Goal: Transaction & Acquisition: Purchase product/service

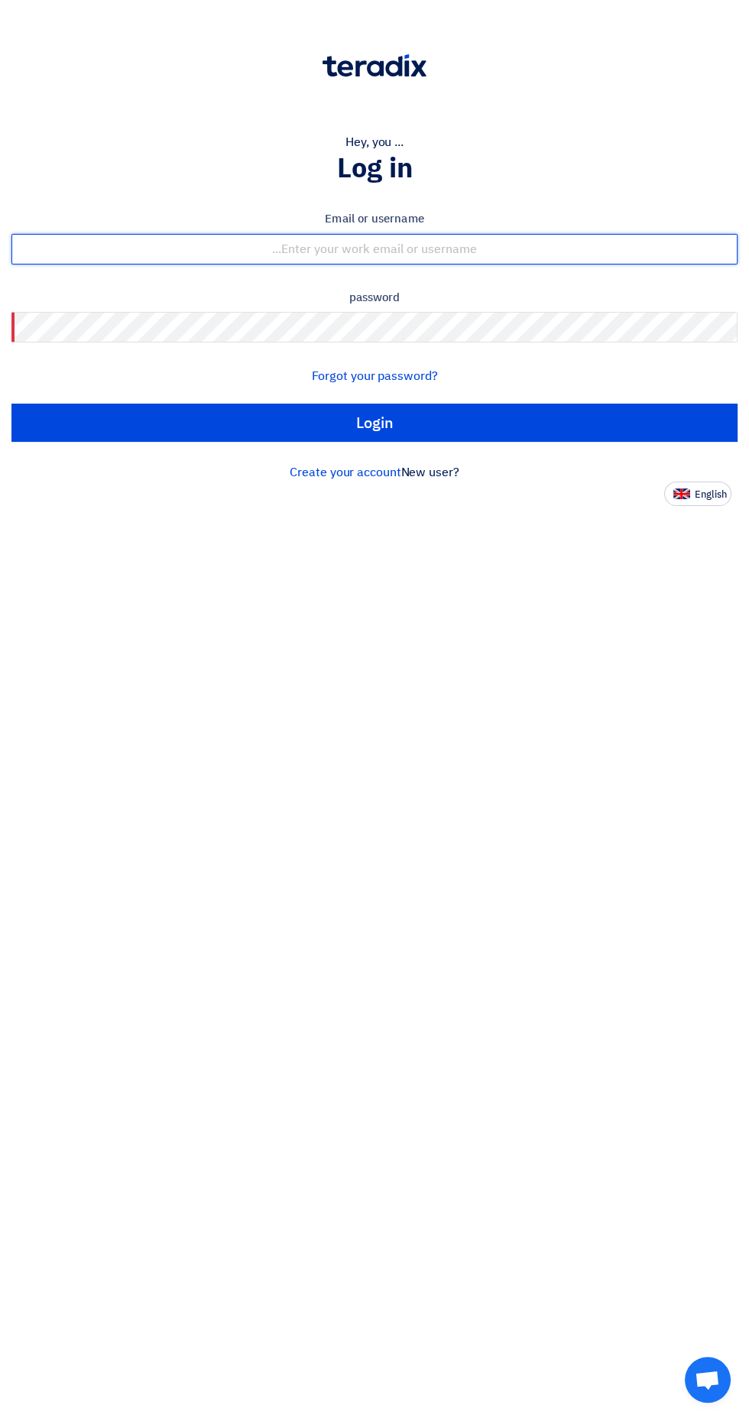
type input "[EMAIL_ADDRESS][DOMAIN_NAME]"
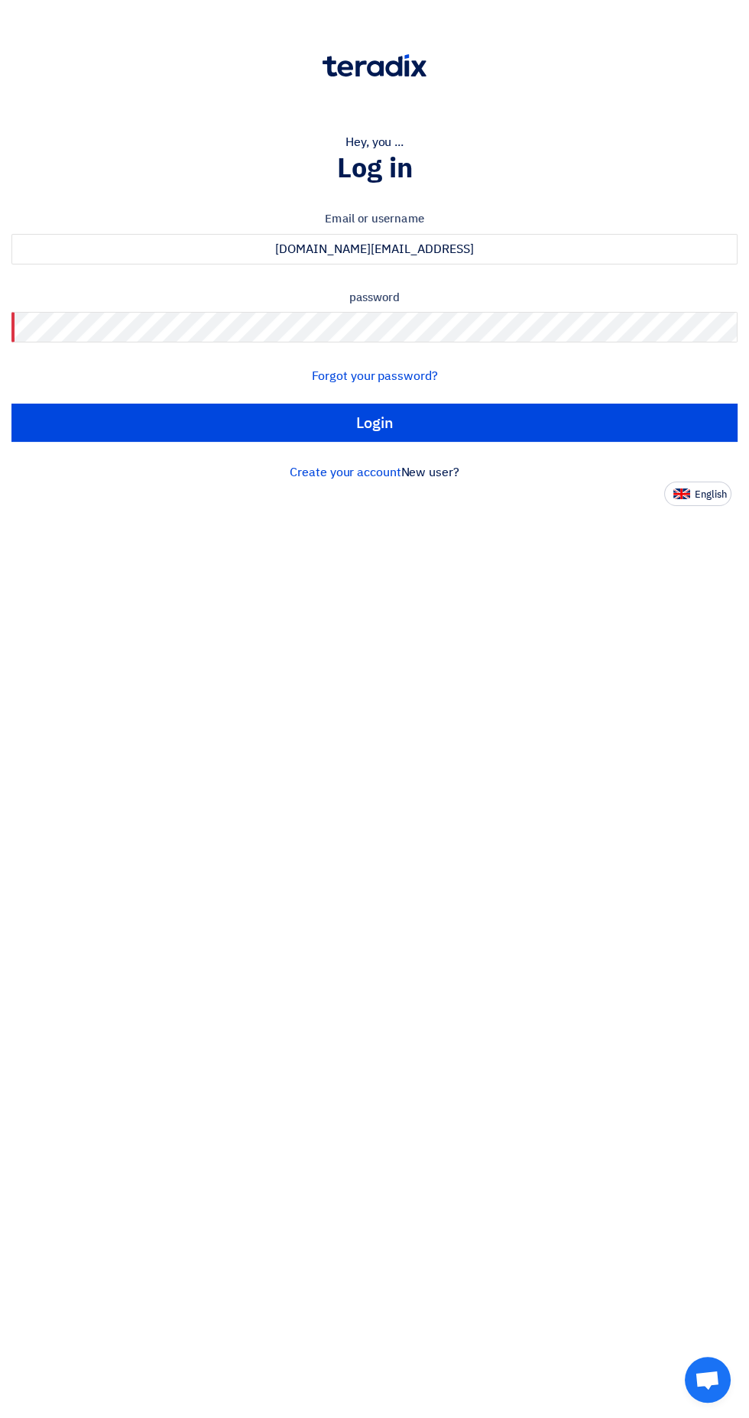
click at [11, 404] on input "Login" at bounding box center [374, 423] width 726 height 38
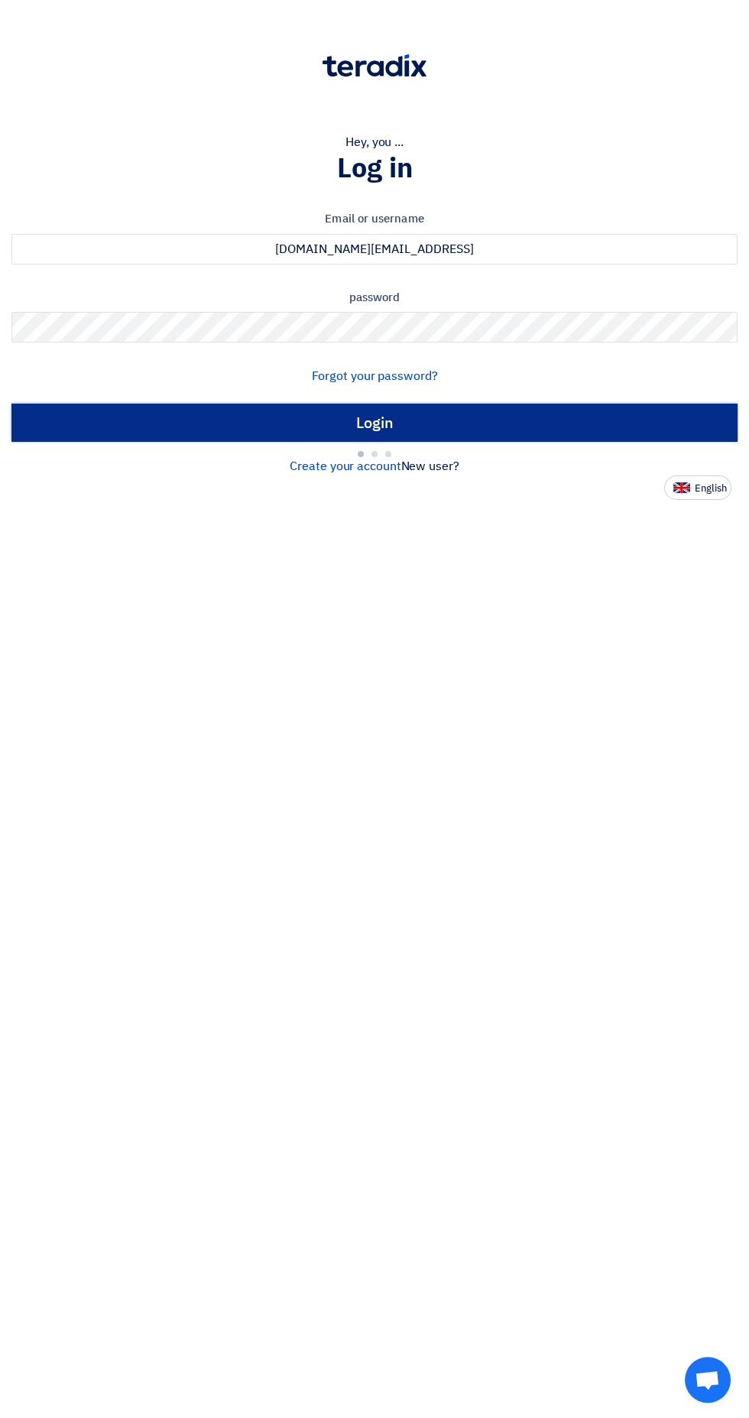
click at [560, 412] on input "Login" at bounding box center [374, 423] width 726 height 38
type input "Sign in"
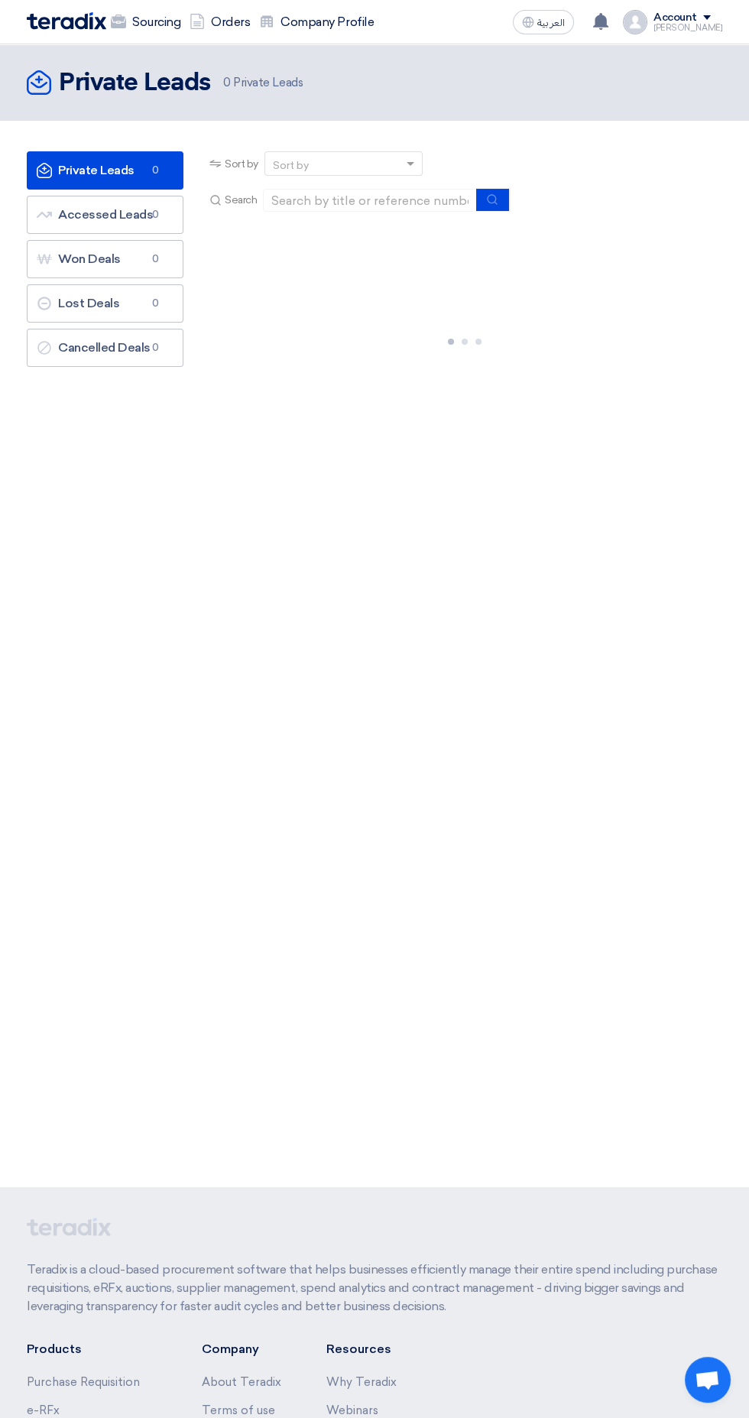
click at [581, 404] on div at bounding box center [464, 338] width 516 height 229
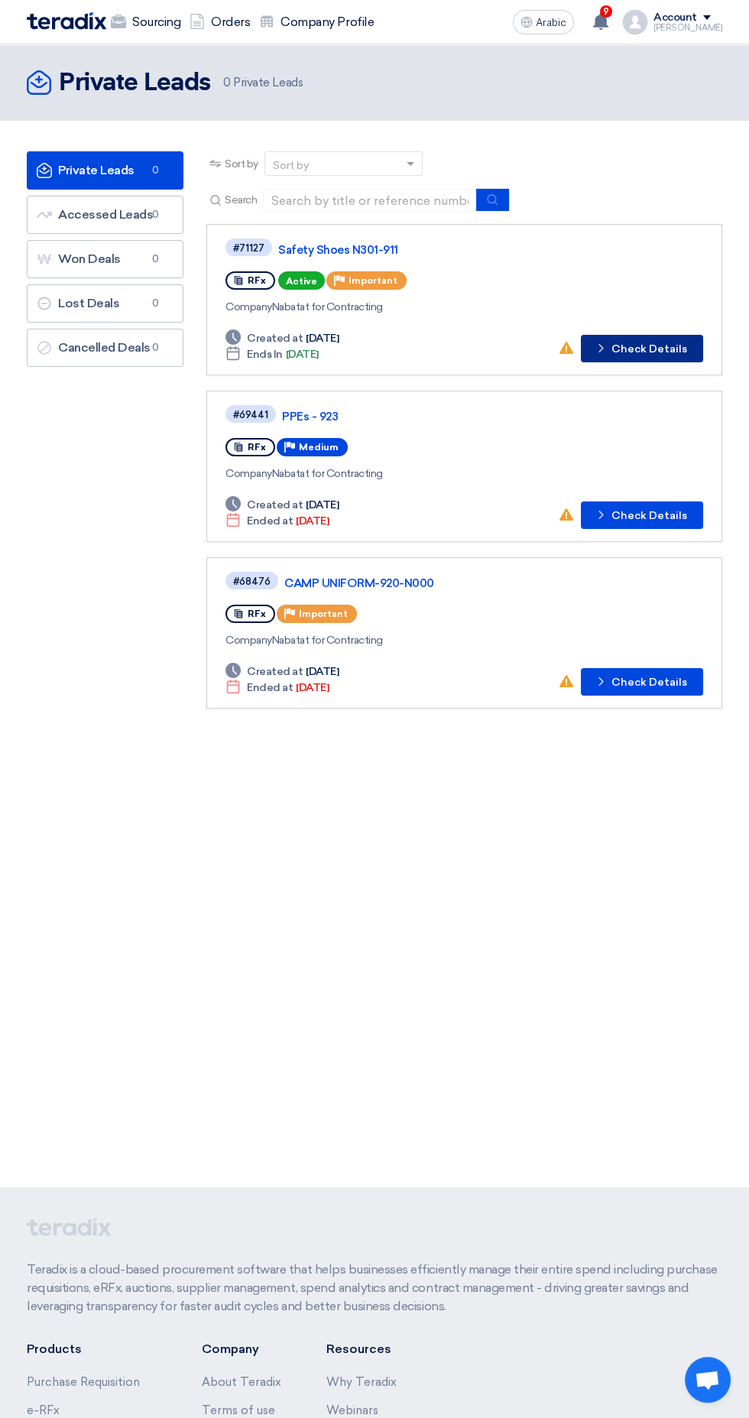
click at [644, 348] on font "Check Details" at bounding box center [649, 348] width 76 height 13
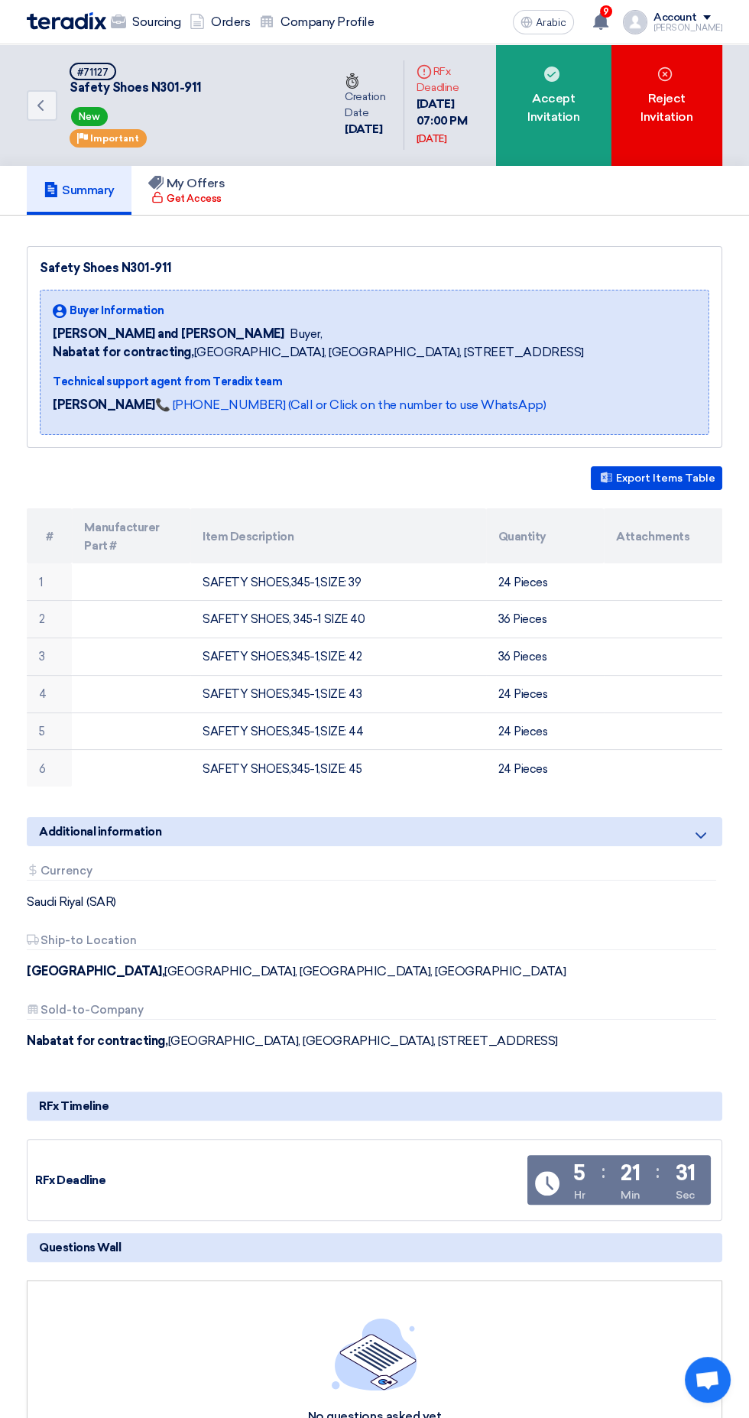
click at [533, 138] on div "Accept Invitation" at bounding box center [553, 105] width 115 height 122
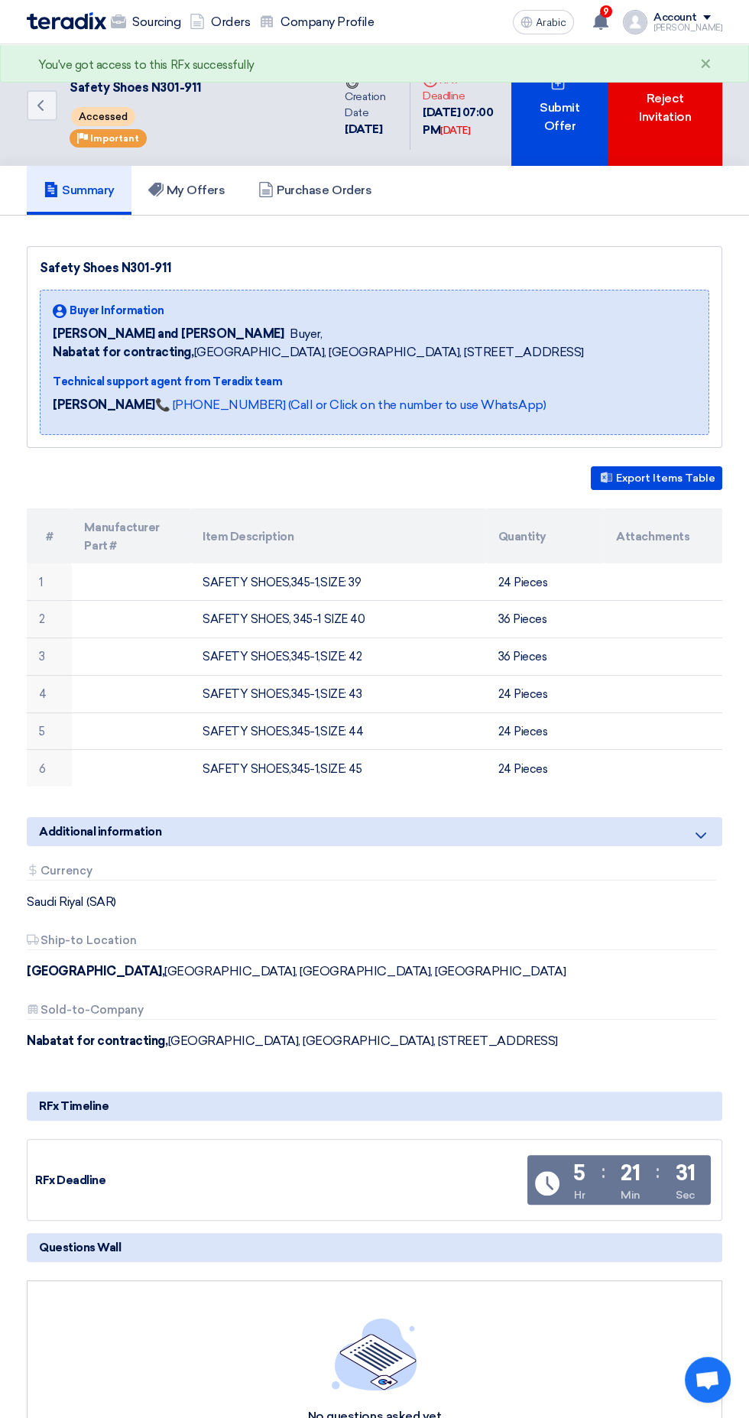
click at [560, 141] on div "Submit Offer" at bounding box center [559, 105] width 96 height 122
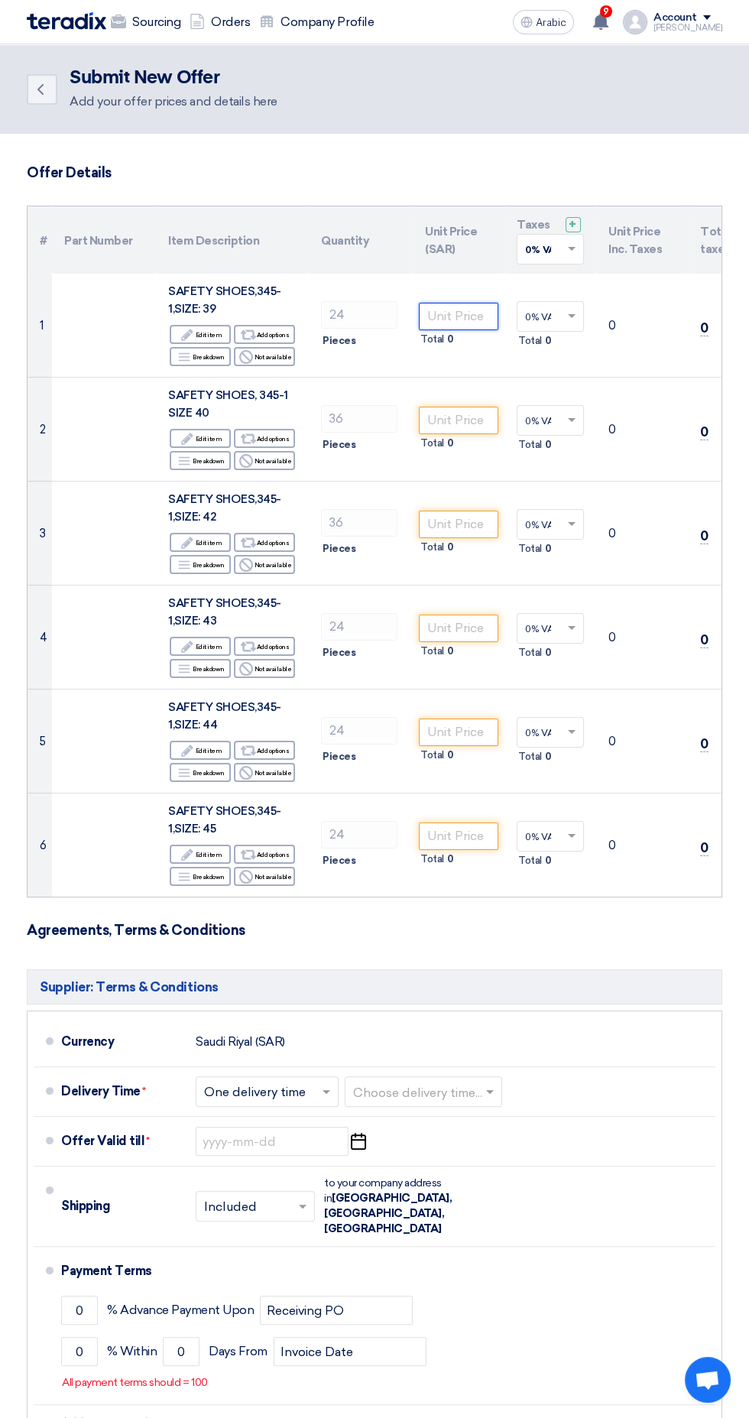
click at [478, 314] on input "number" at bounding box center [458, 317] width 79 height 28
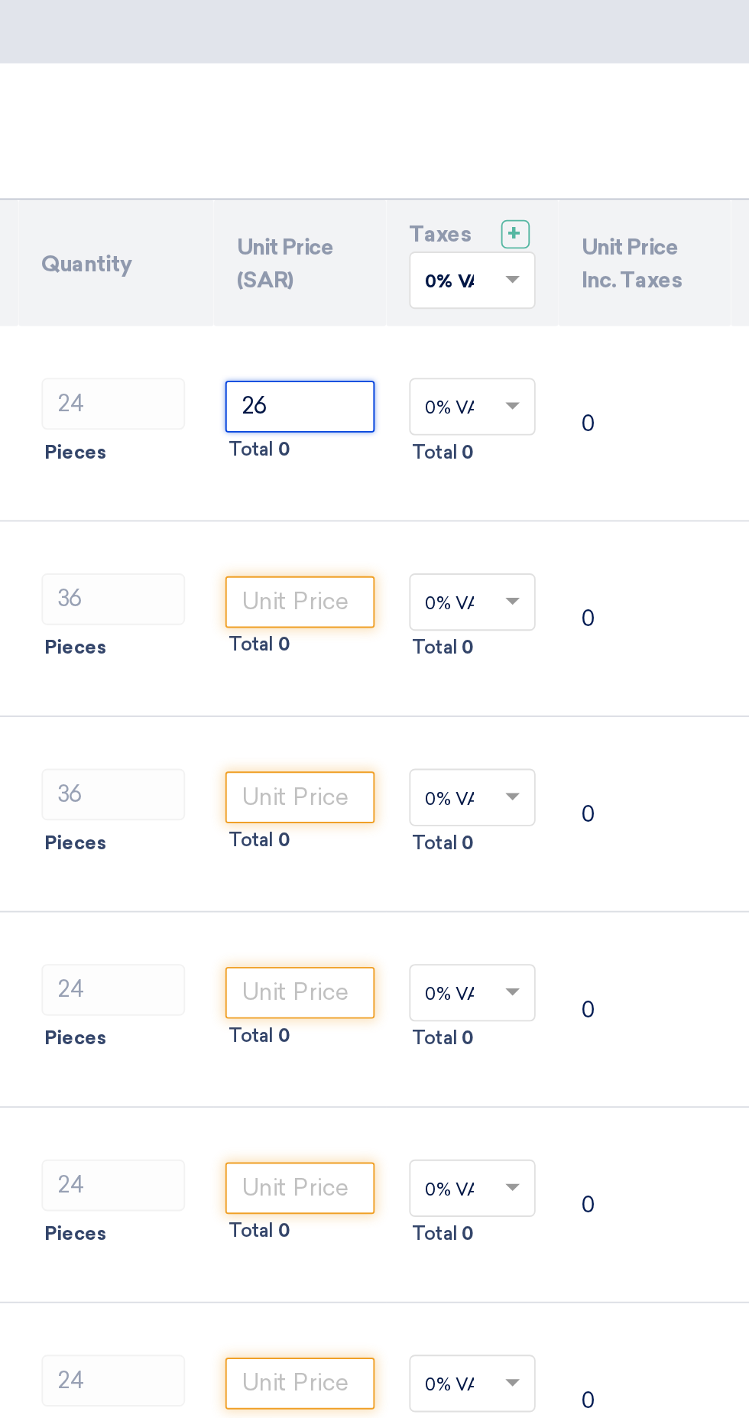
click at [550, 251] on input "text" at bounding box center [542, 250] width 35 height 25
type input "26"
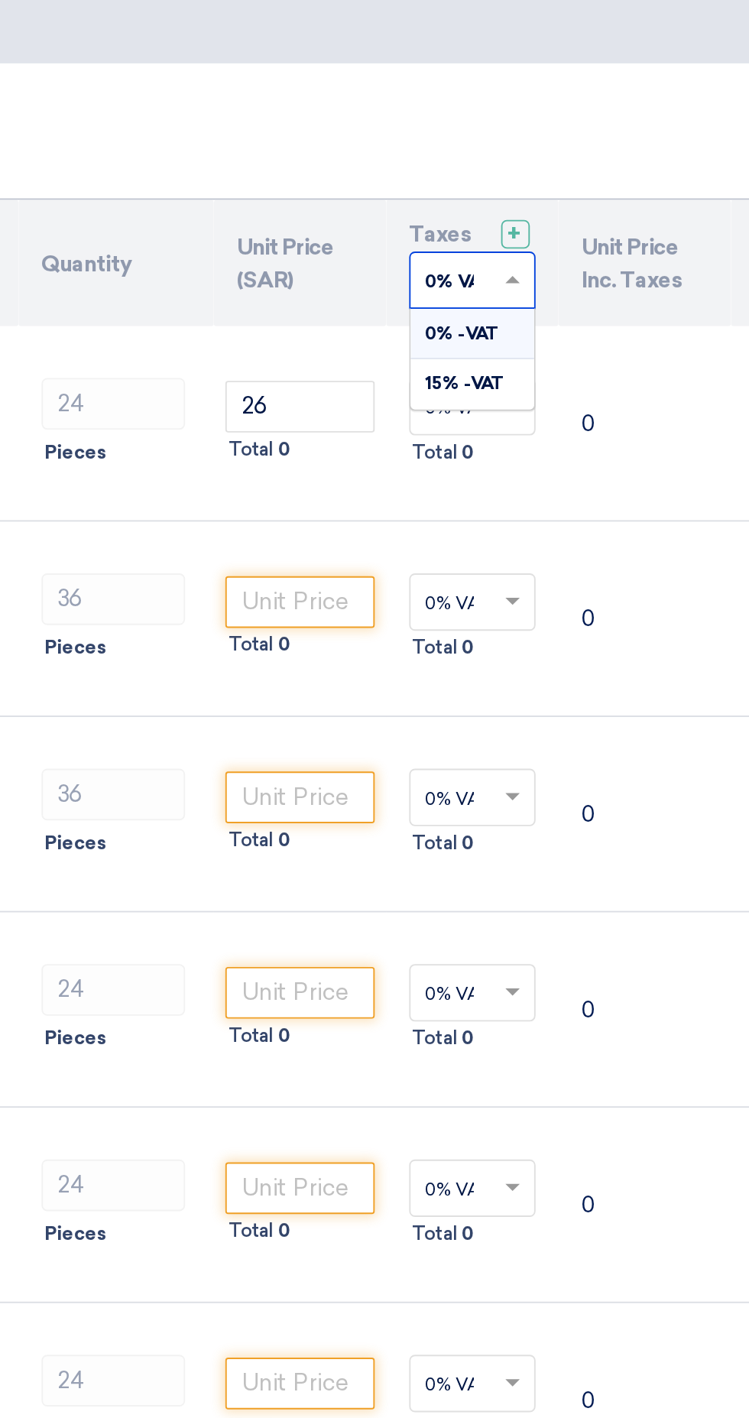
click at [547, 303] on span "15% -VAT" at bounding box center [546, 304] width 43 height 11
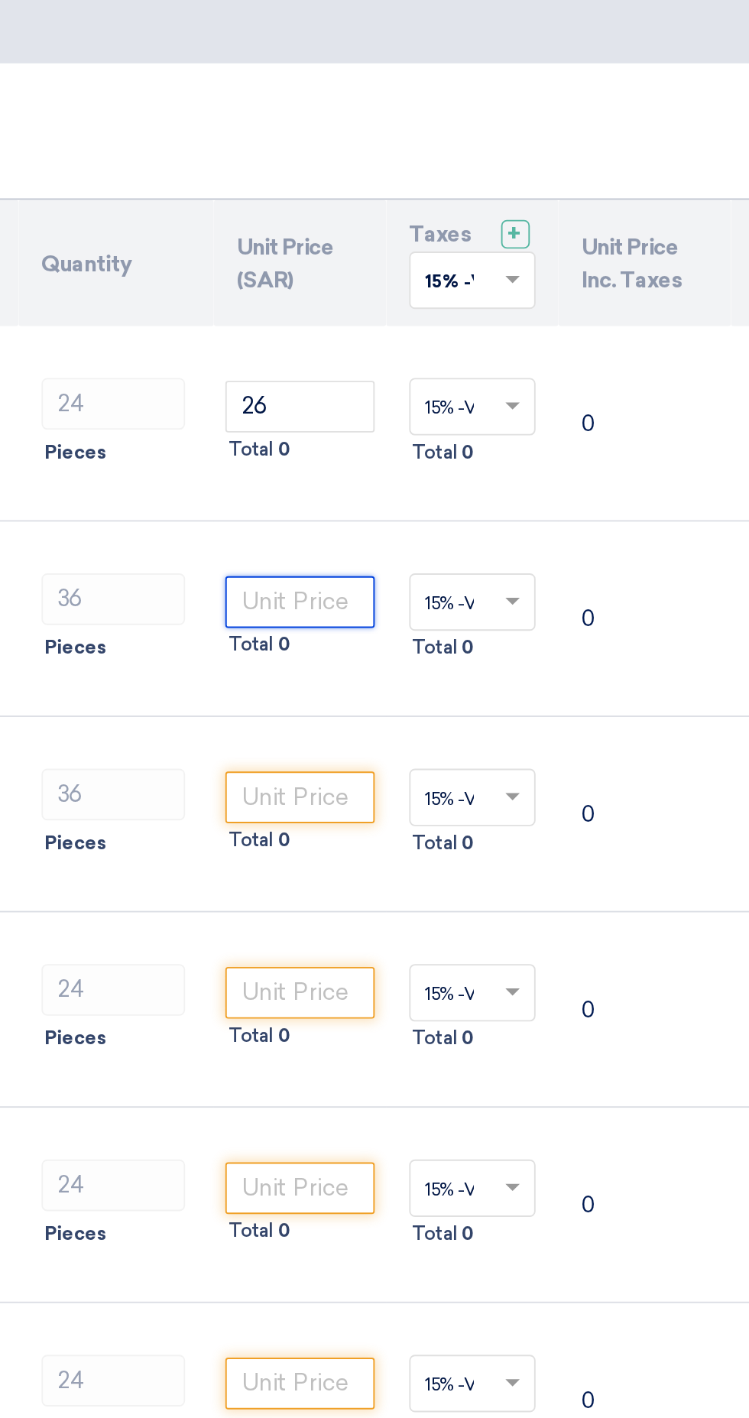
click at [481, 418] on input "number" at bounding box center [458, 421] width 79 height 28
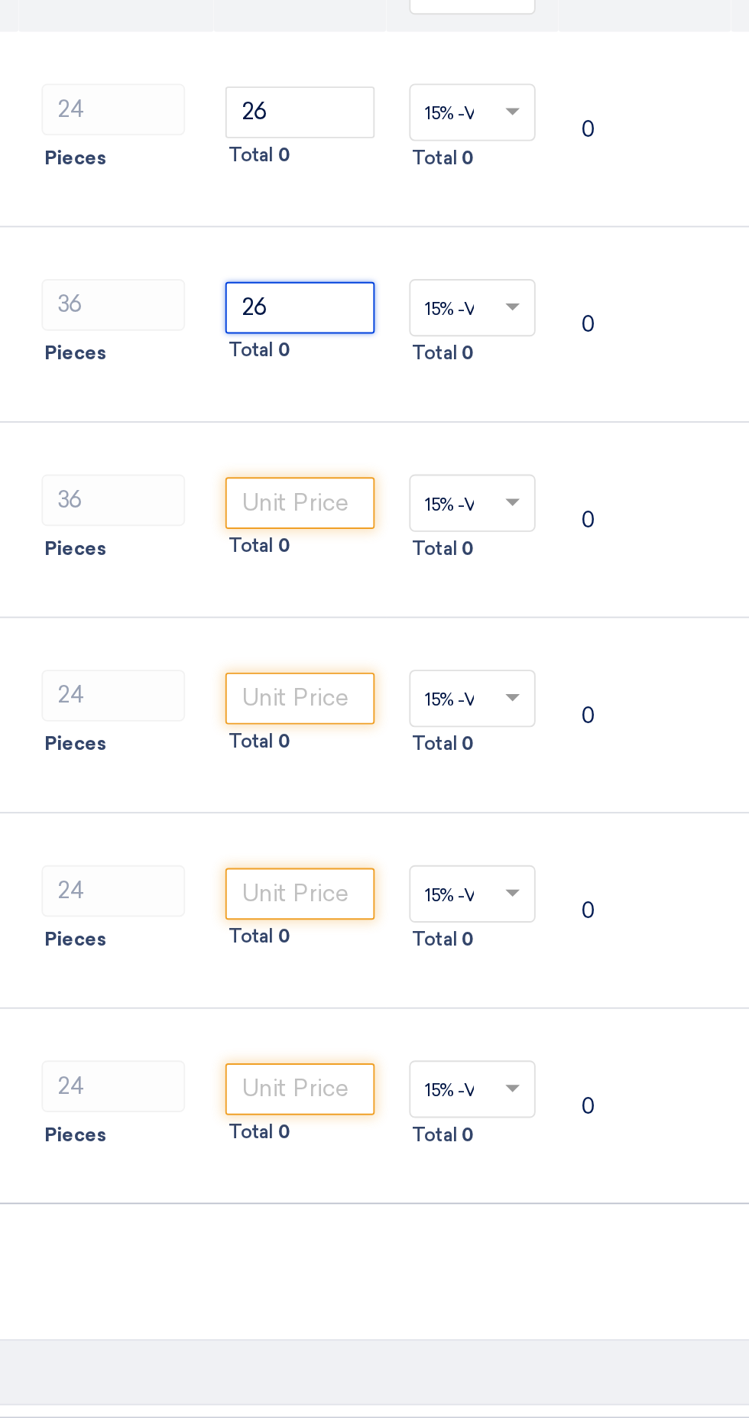
type input "26"
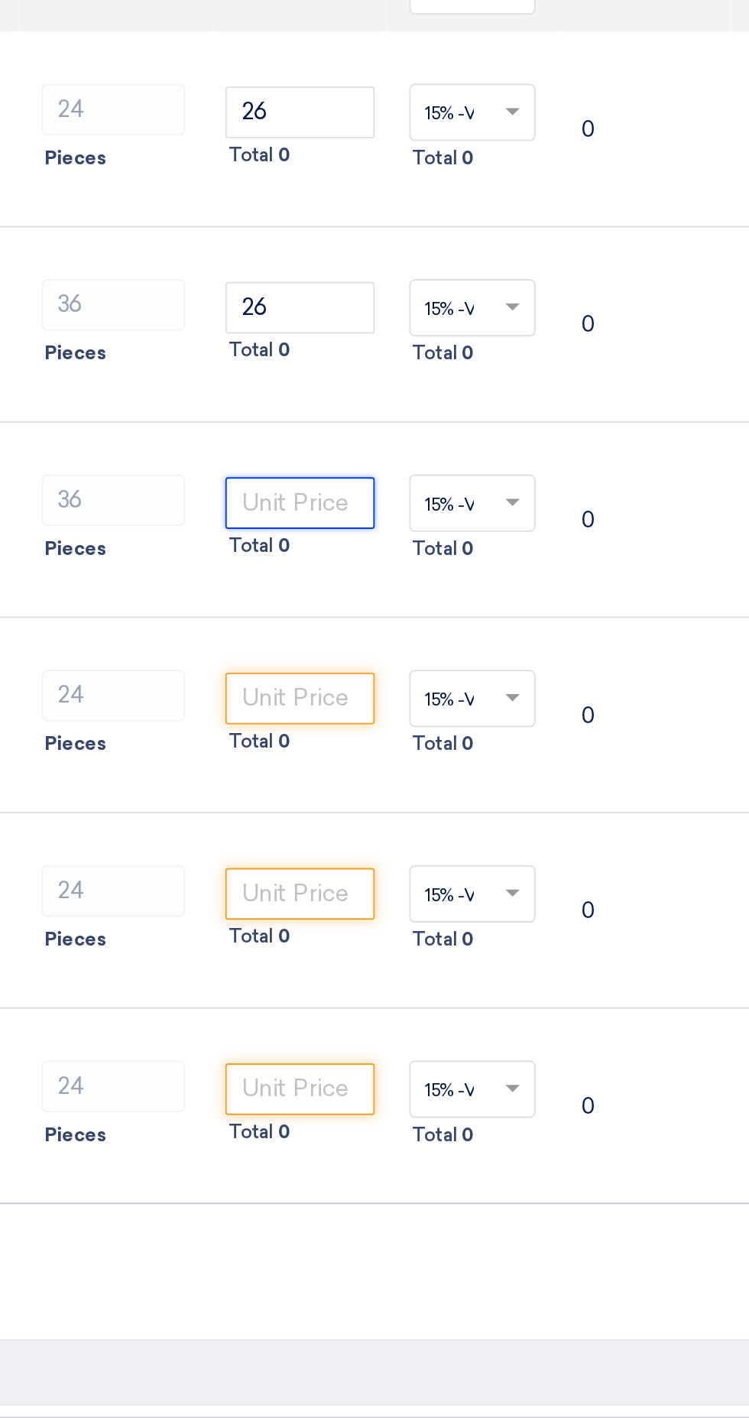
click at [484, 525] on input "number" at bounding box center [458, 525] width 79 height 28
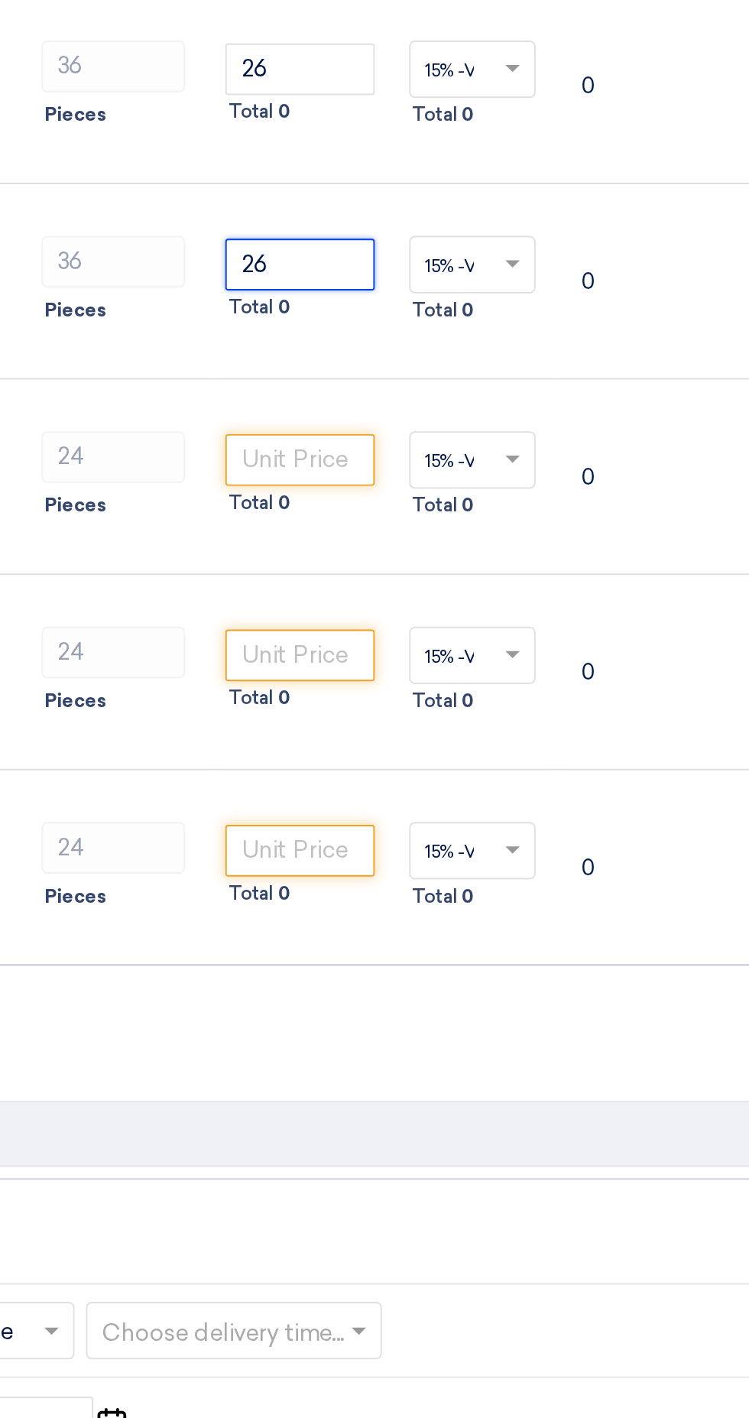
type input "26"
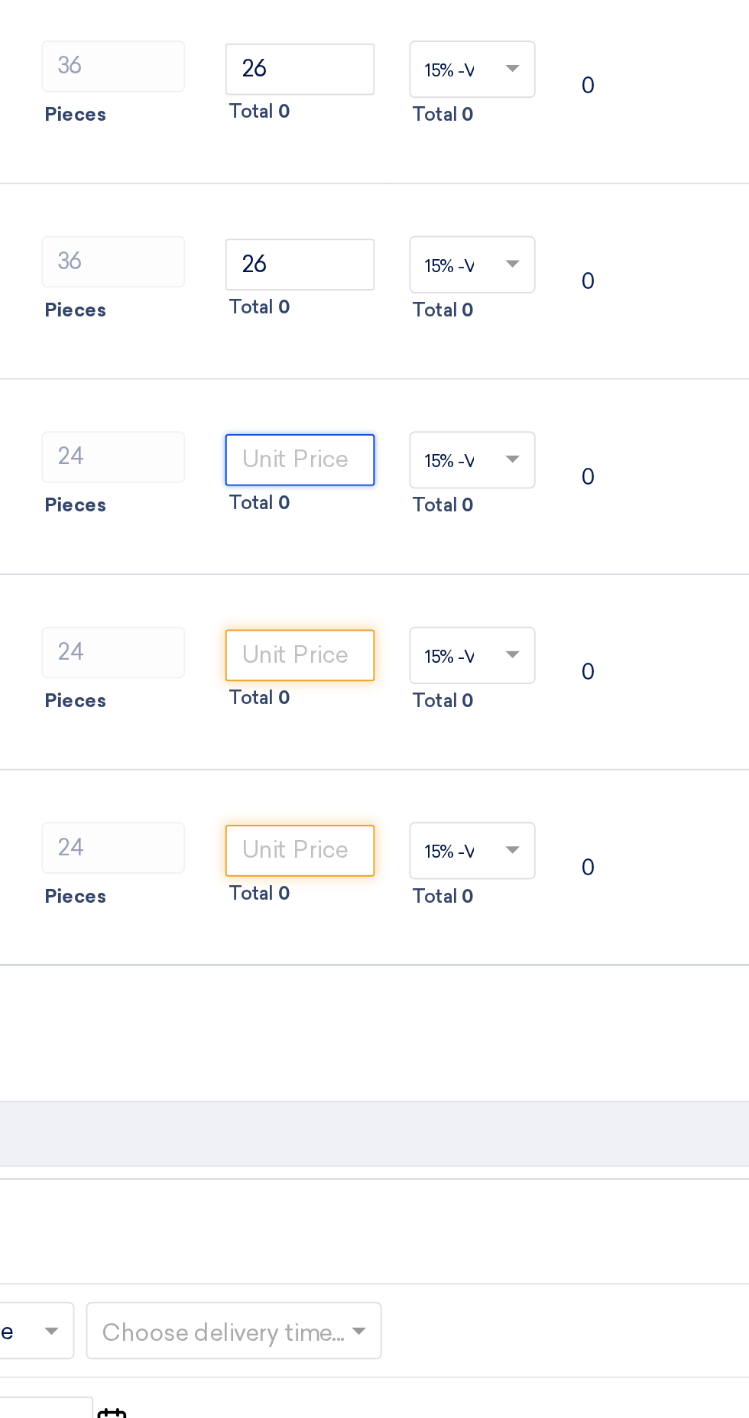
click at [480, 632] on input "number" at bounding box center [458, 628] width 79 height 28
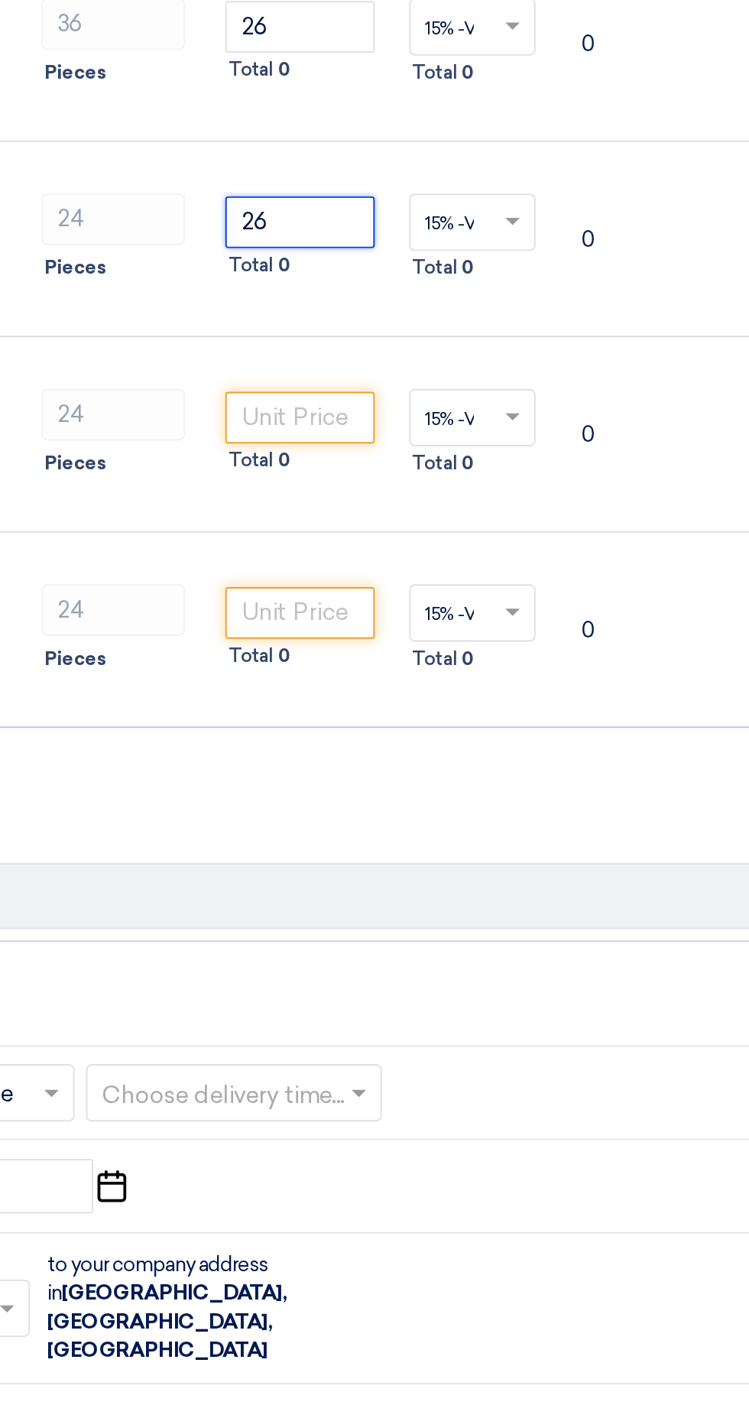
type input "26"
click at [482, 734] on input "number" at bounding box center [458, 732] width 79 height 28
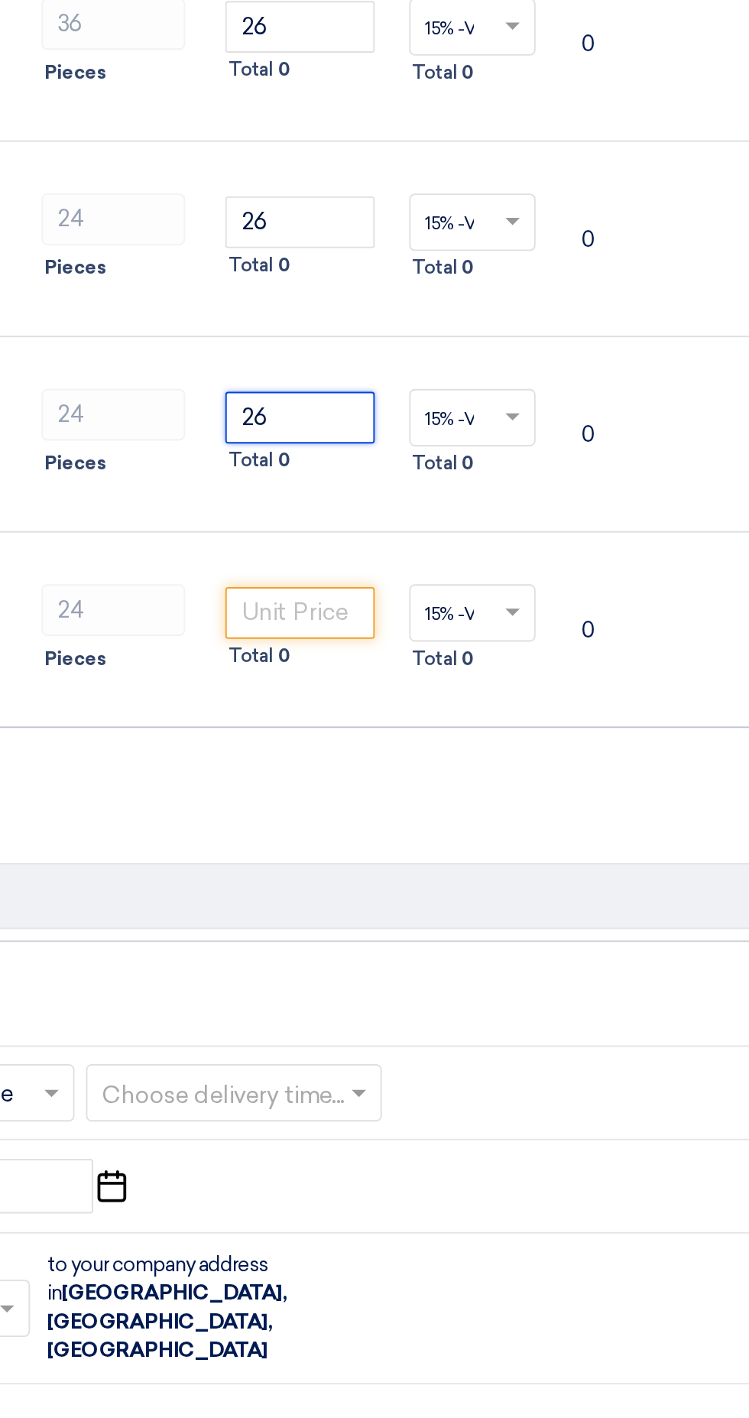
type input "26"
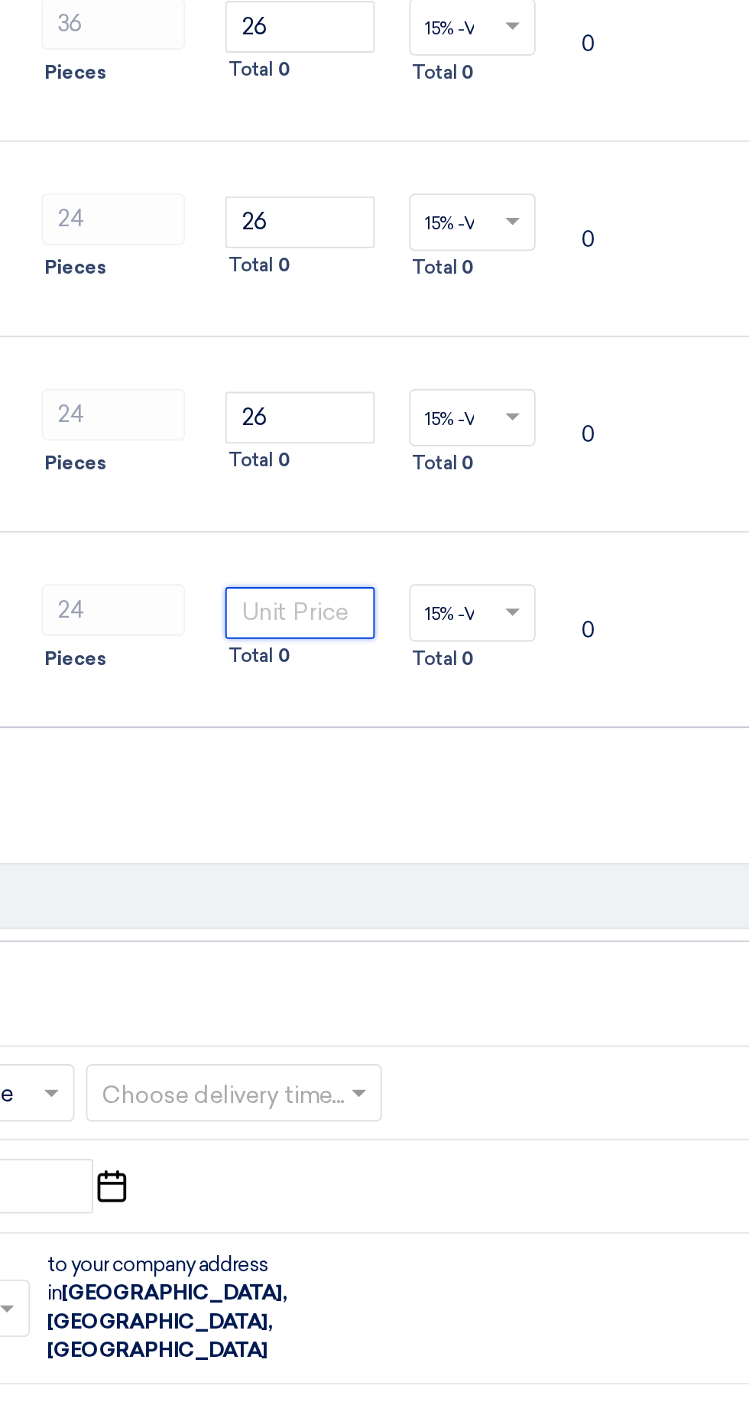
click at [488, 835] on input "number" at bounding box center [458, 836] width 79 height 28
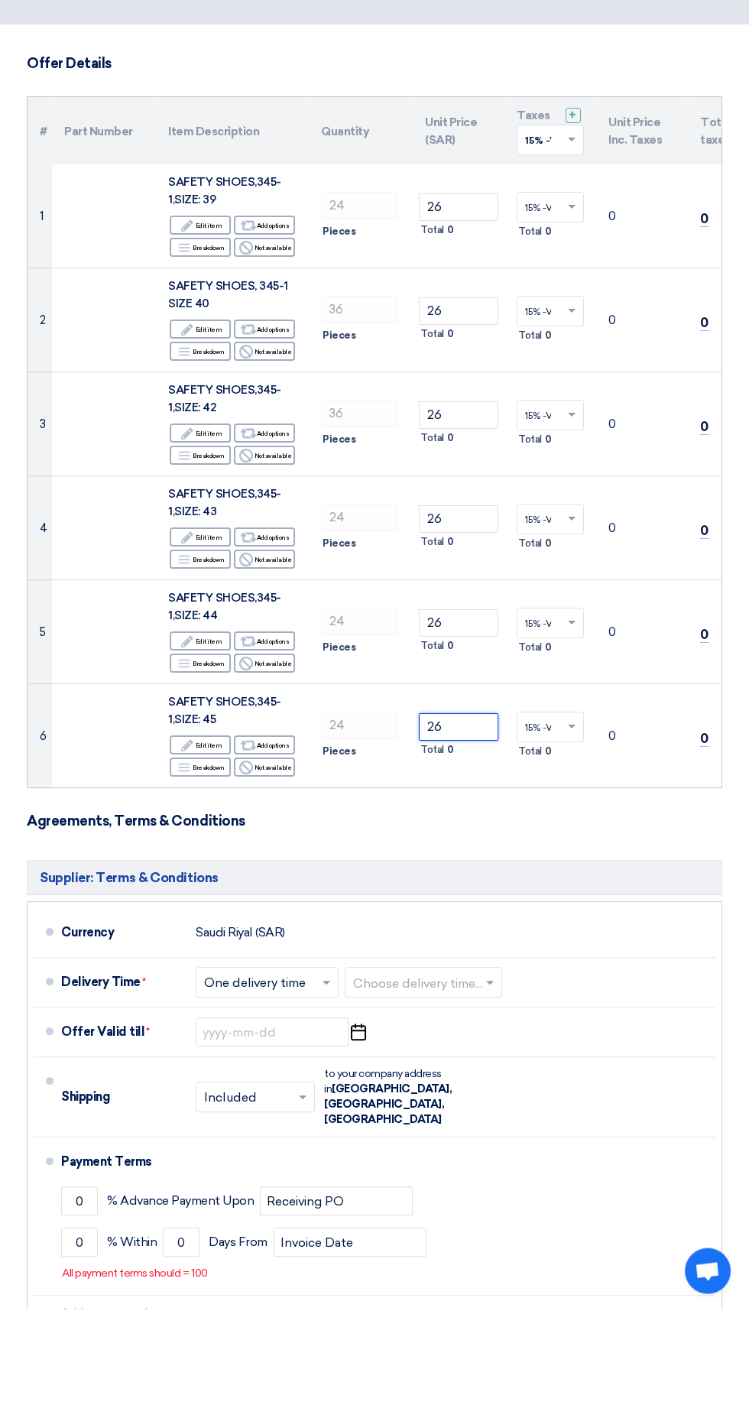
type input "26"
click at [657, 354] on td "0" at bounding box center [642, 326] width 92 height 104
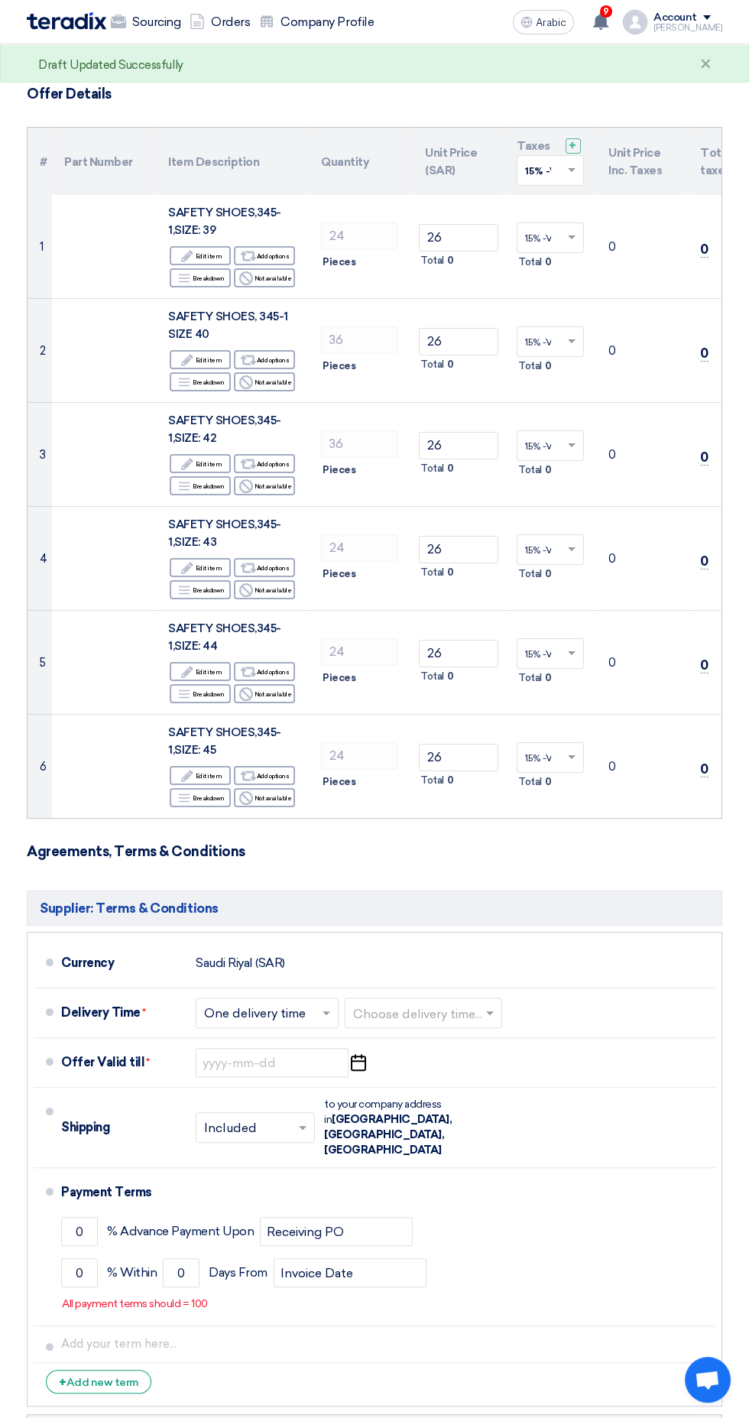
scroll to position [200, 0]
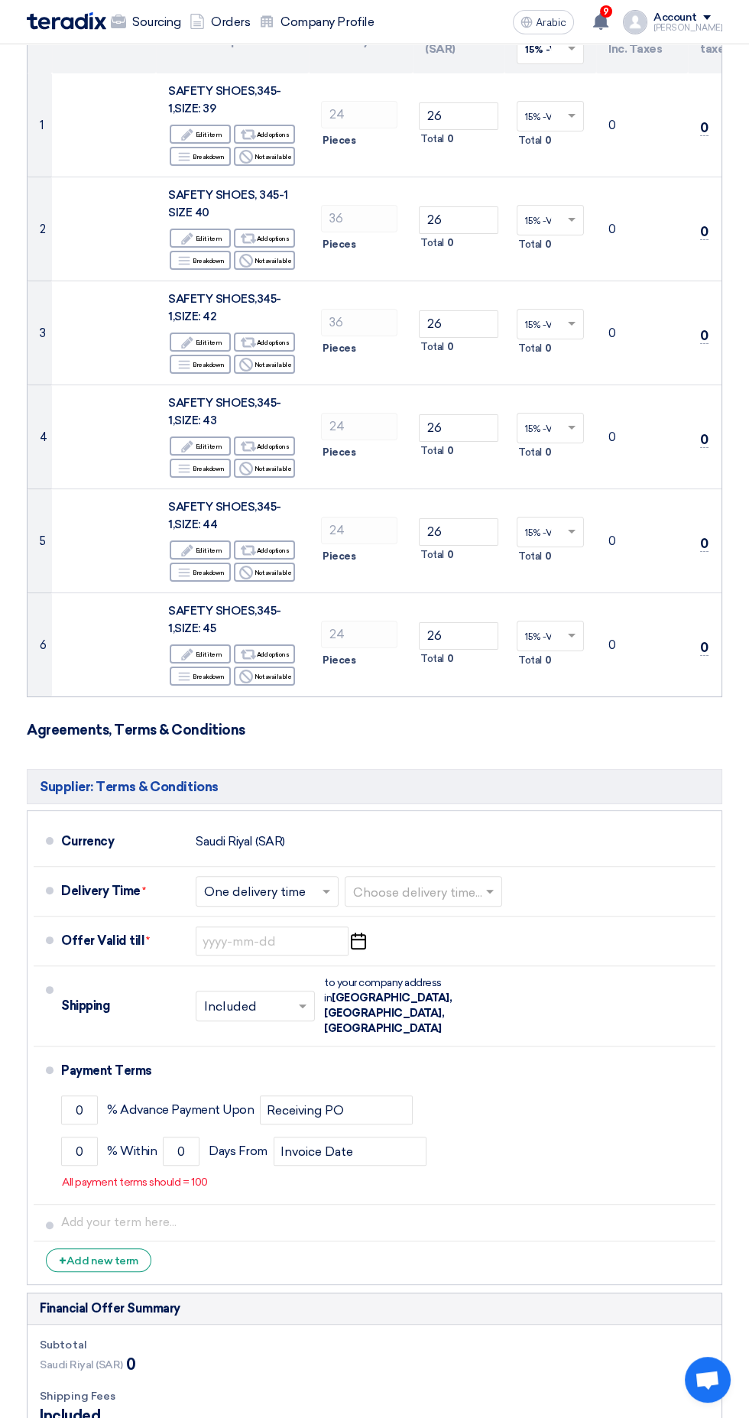
click at [378, 890] on input "text" at bounding box center [420, 893] width 135 height 22
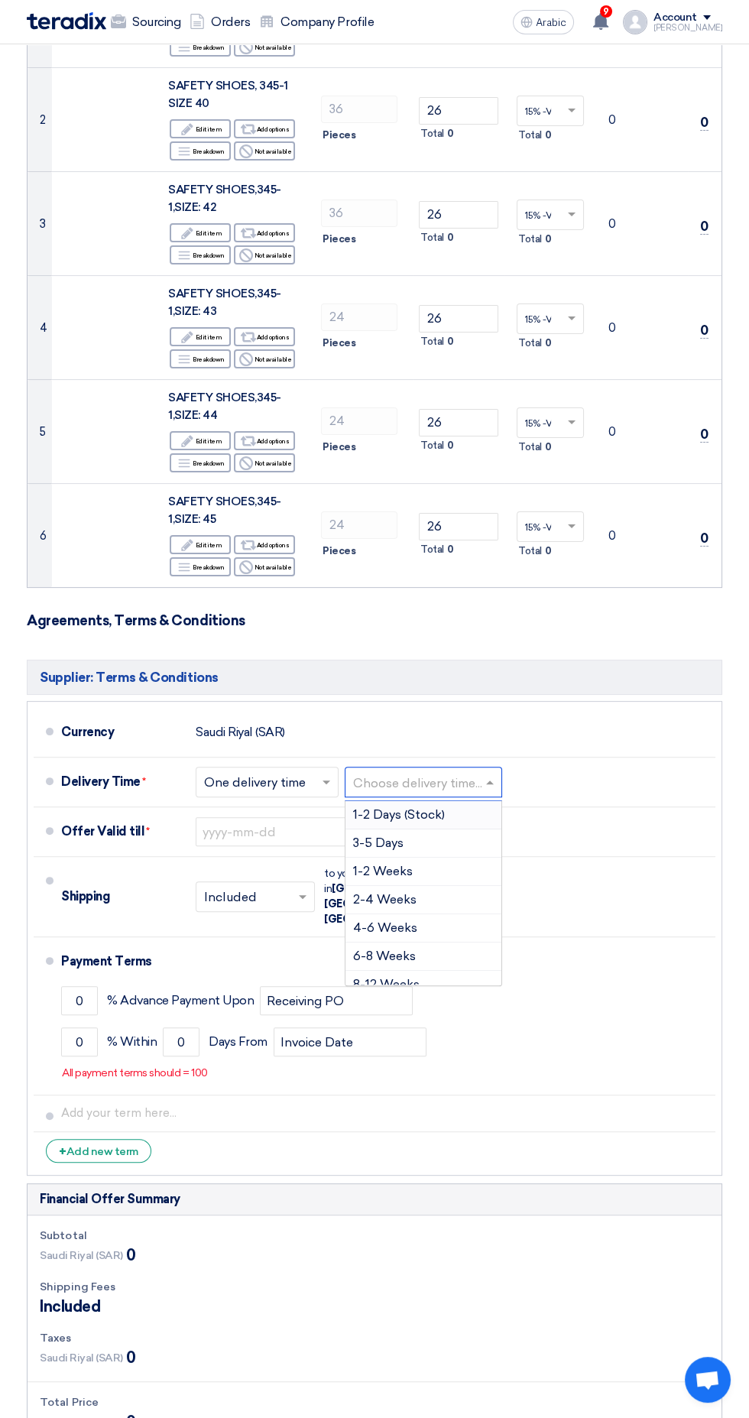
scroll to position [310, 0]
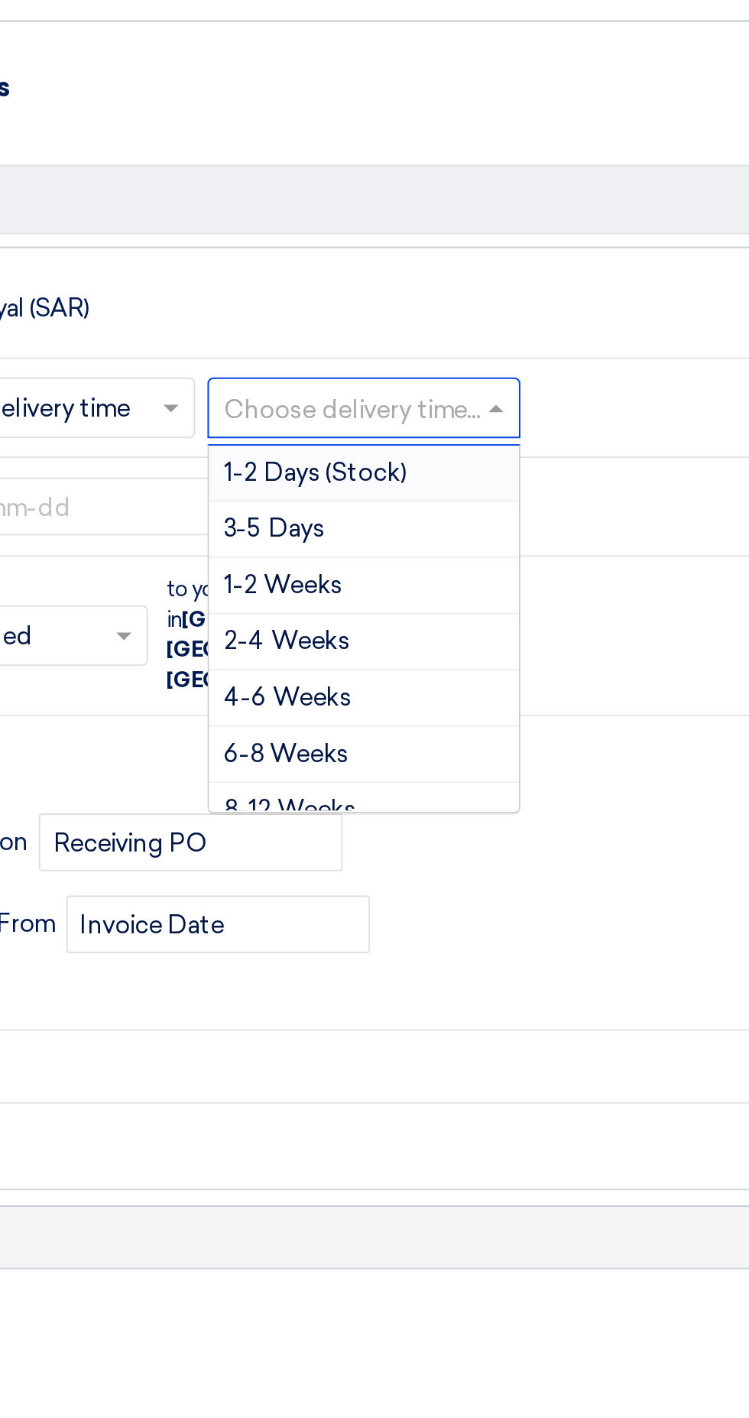
click at [465, 886] on div "2-4 Weeks" at bounding box center [423, 900] width 156 height 28
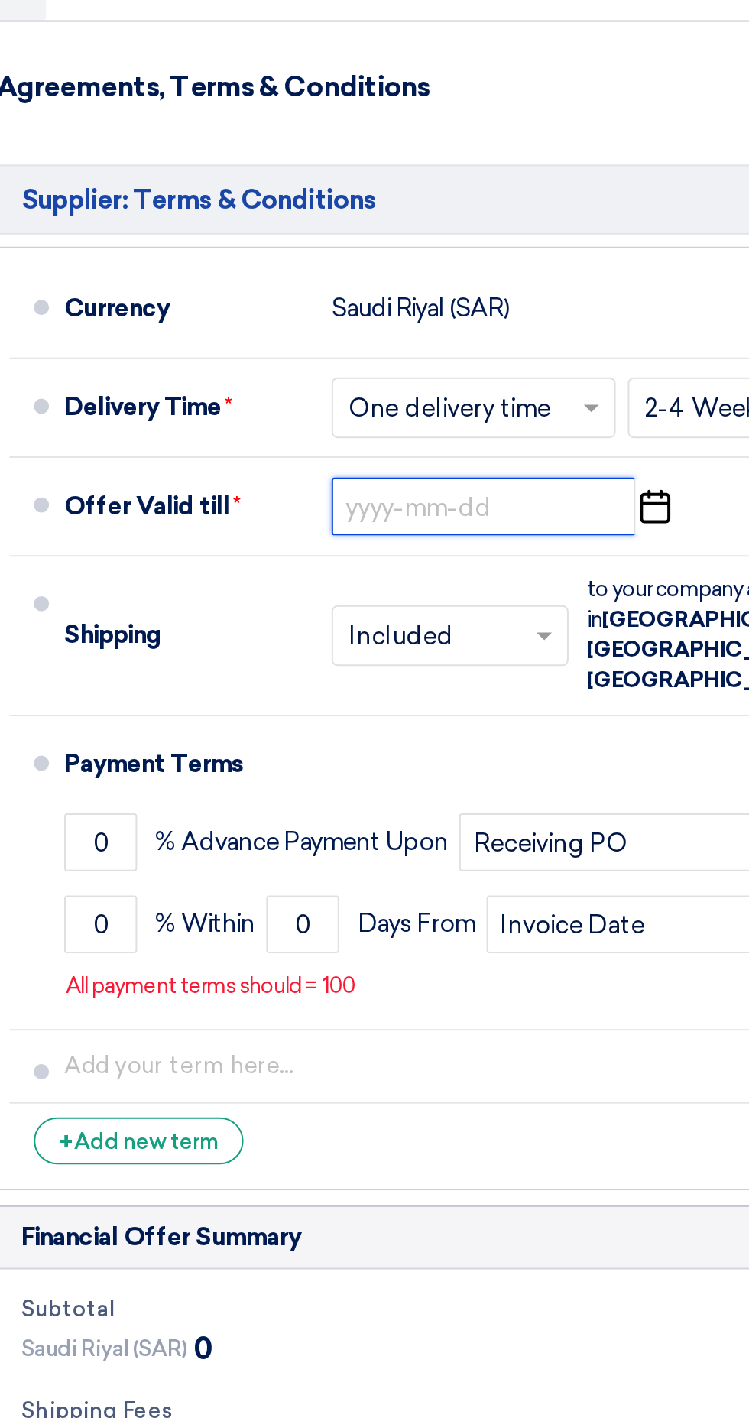
click at [254, 829] on input at bounding box center [272, 831] width 153 height 29
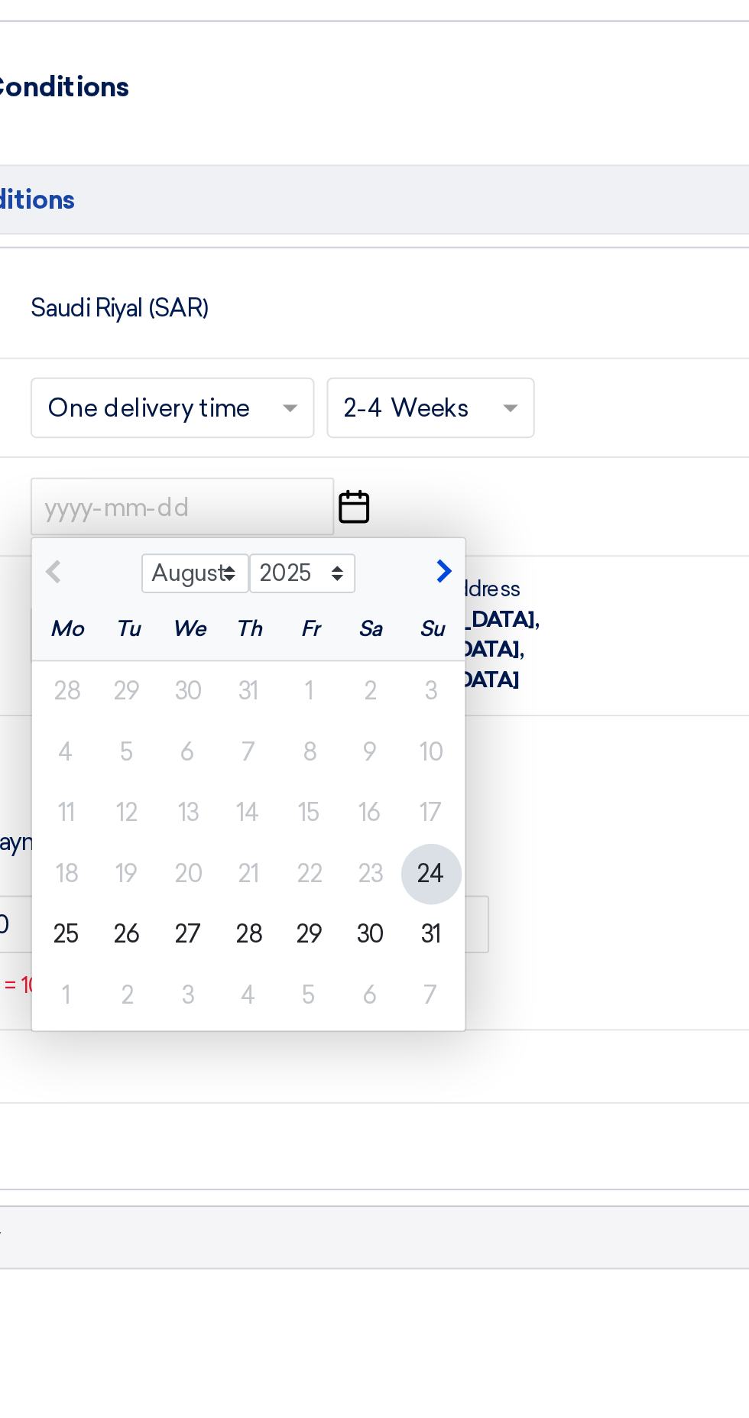
click at [390, 1078] on div "7" at bounding box center [397, 1077] width 31 height 31
type input "[DATE]"
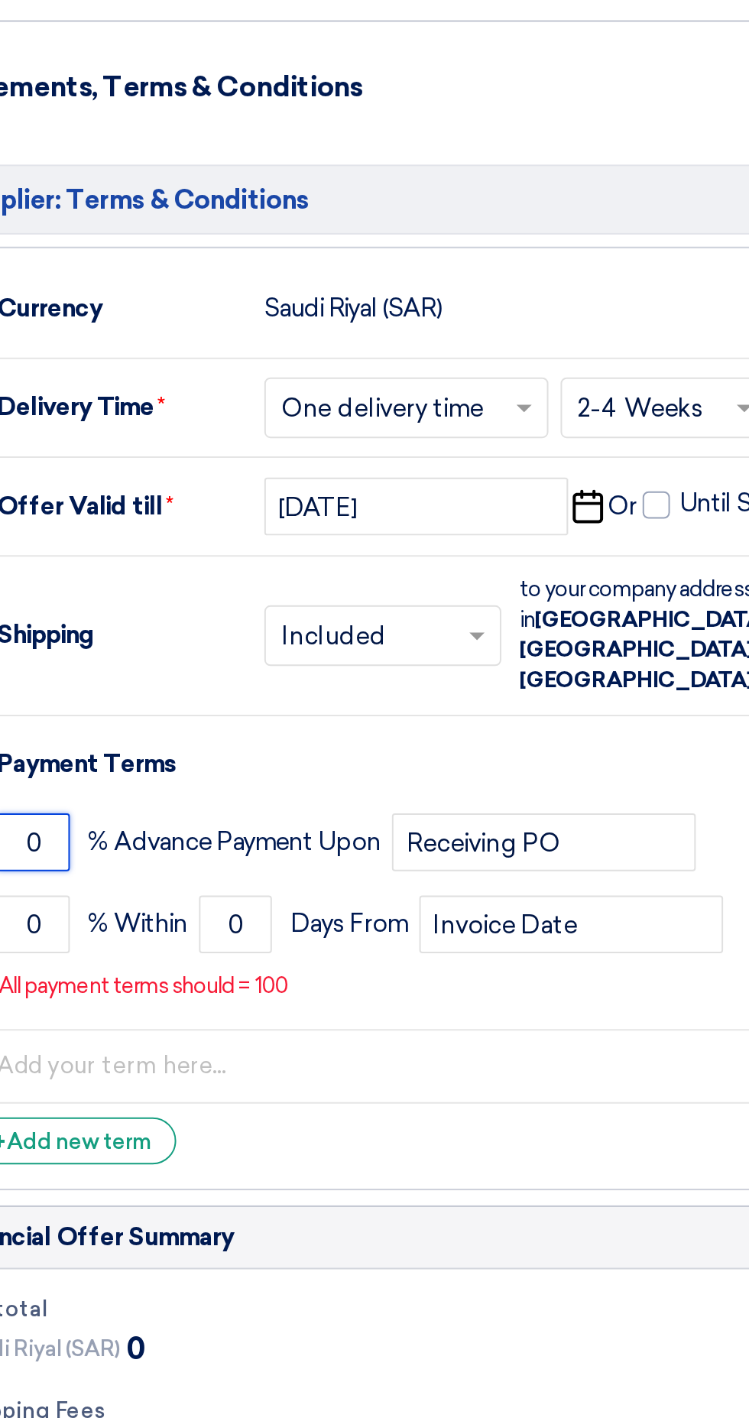
click at [87, 986] on input "0" at bounding box center [79, 1000] width 37 height 29
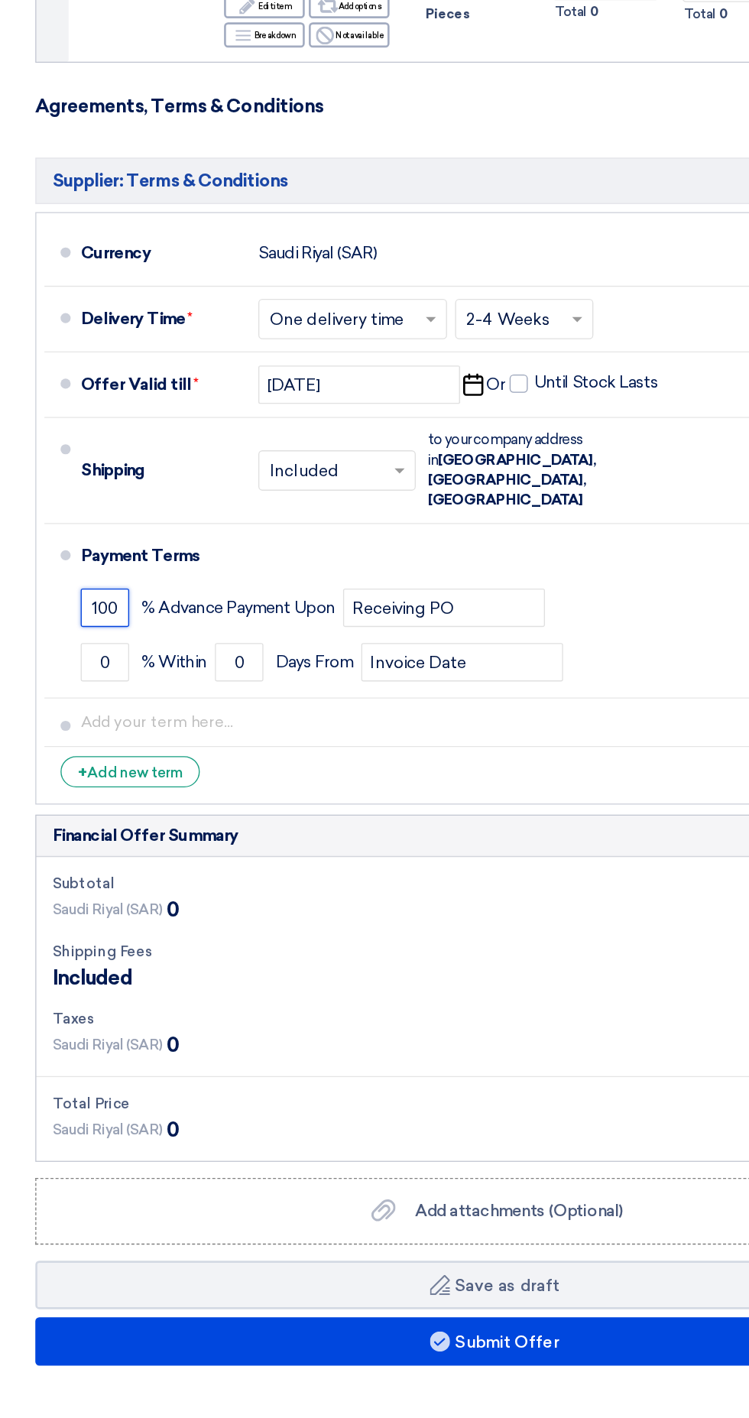
scroll to position [598, 0]
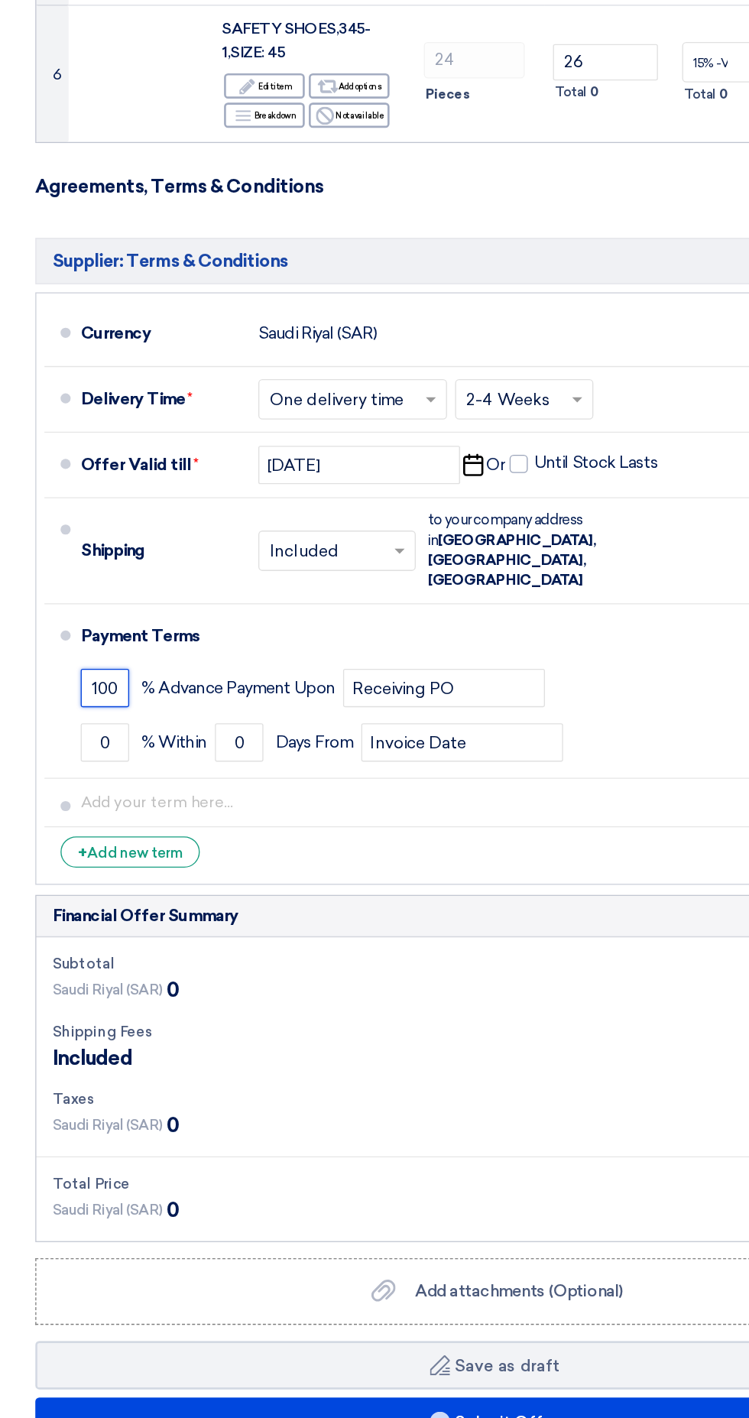
type input "100"
click at [96, 830] on font "Add new term" at bounding box center [102, 836] width 72 height 13
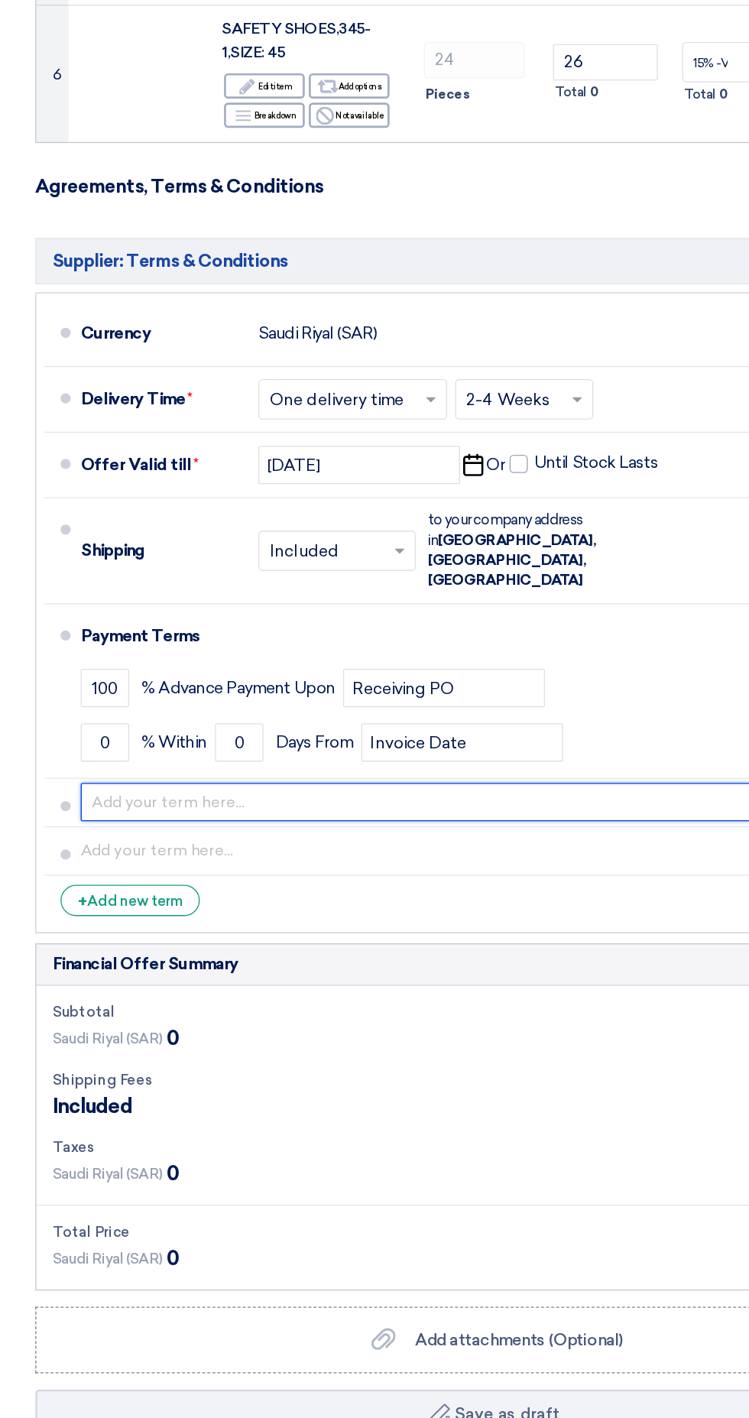
click at [131, 783] on input "text" at bounding box center [385, 797] width 648 height 29
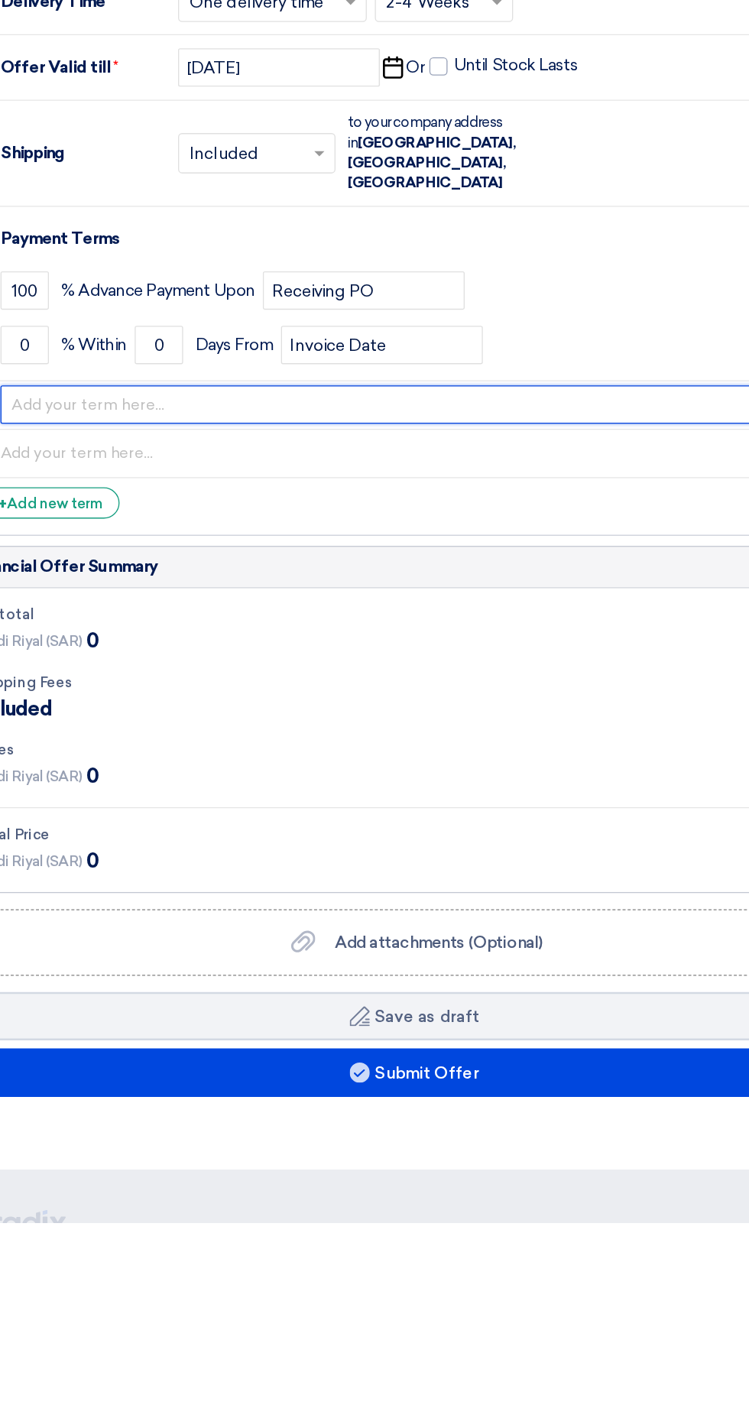
type input "ALL ITEMS AS PER SAMPLE"
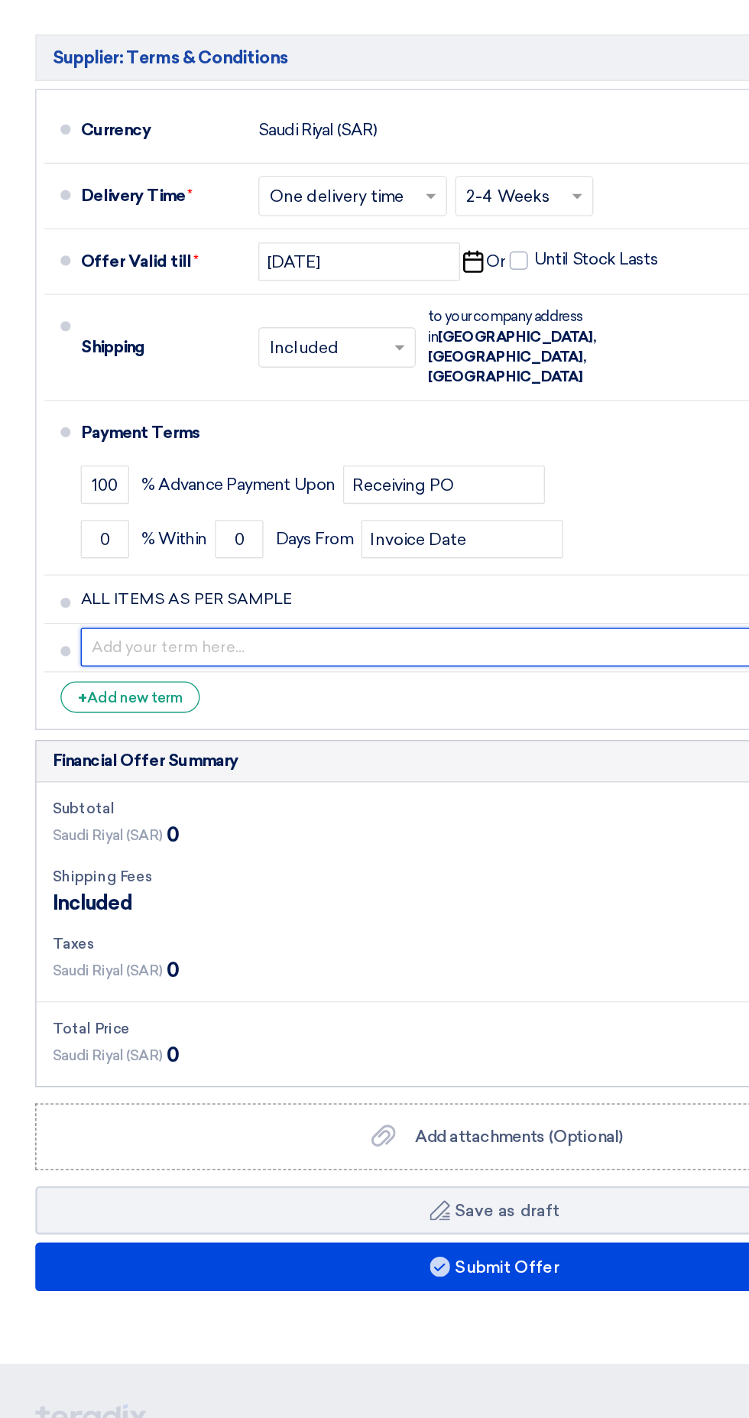
click at [112, 819] on input "text" at bounding box center [385, 833] width 648 height 29
type input "No changes of any kind after approval of sample"
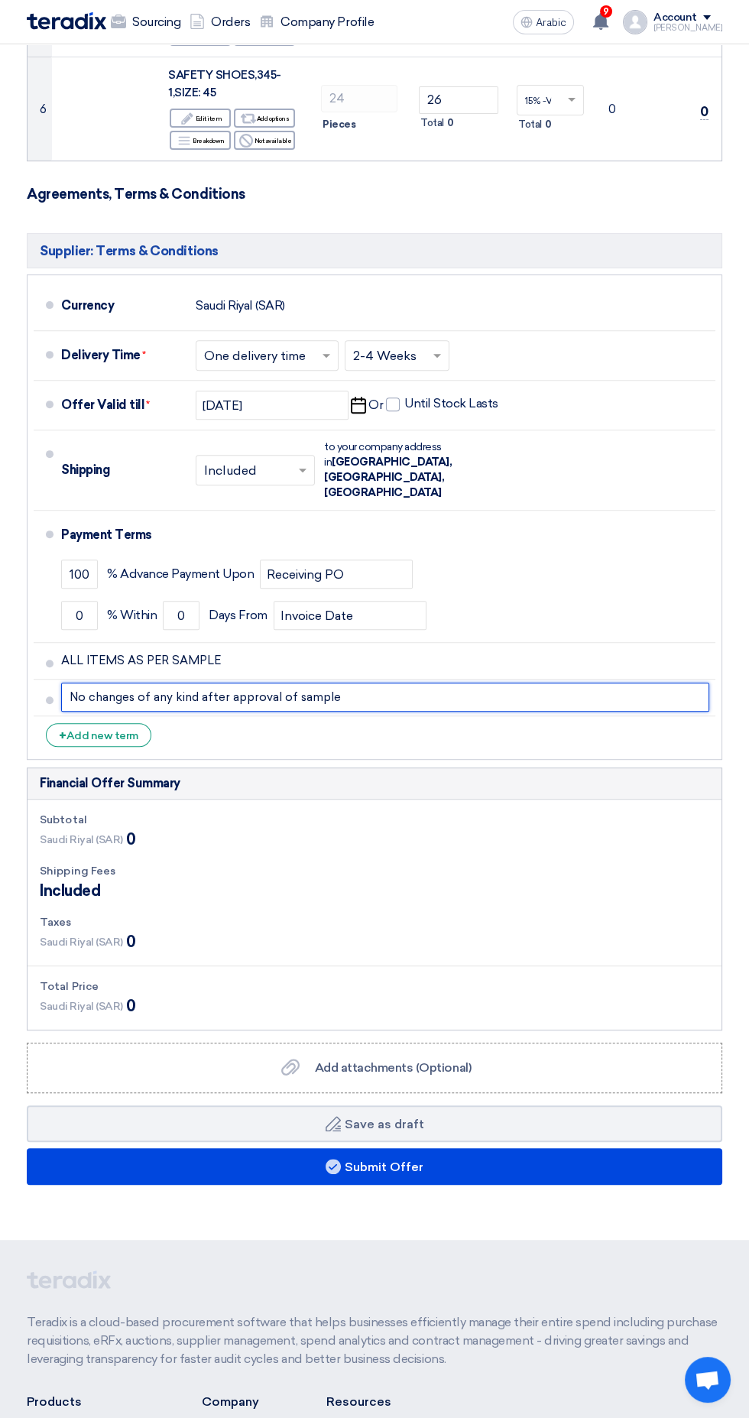
scroll to position [990, 0]
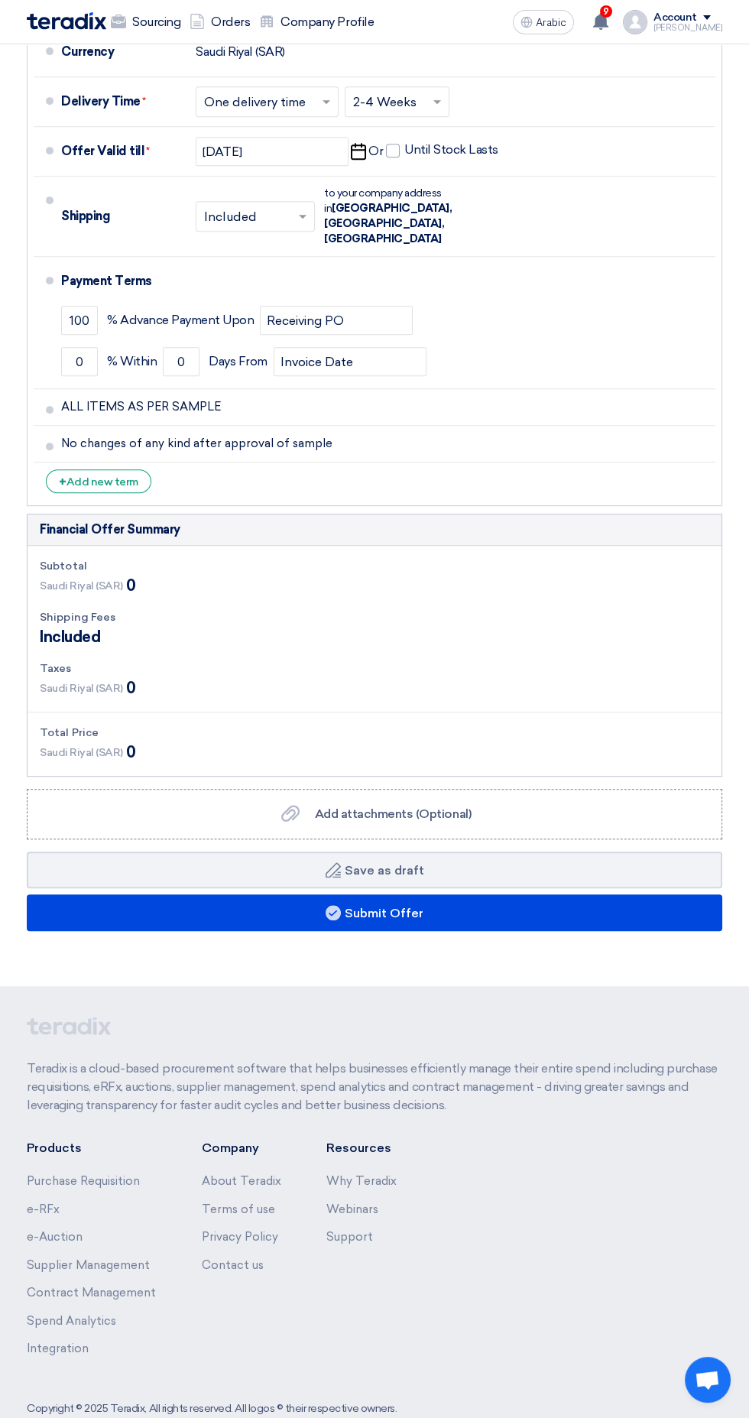
click at [410, 514] on div "Financial Offer Summary" at bounding box center [375, 529] width 694 height 31
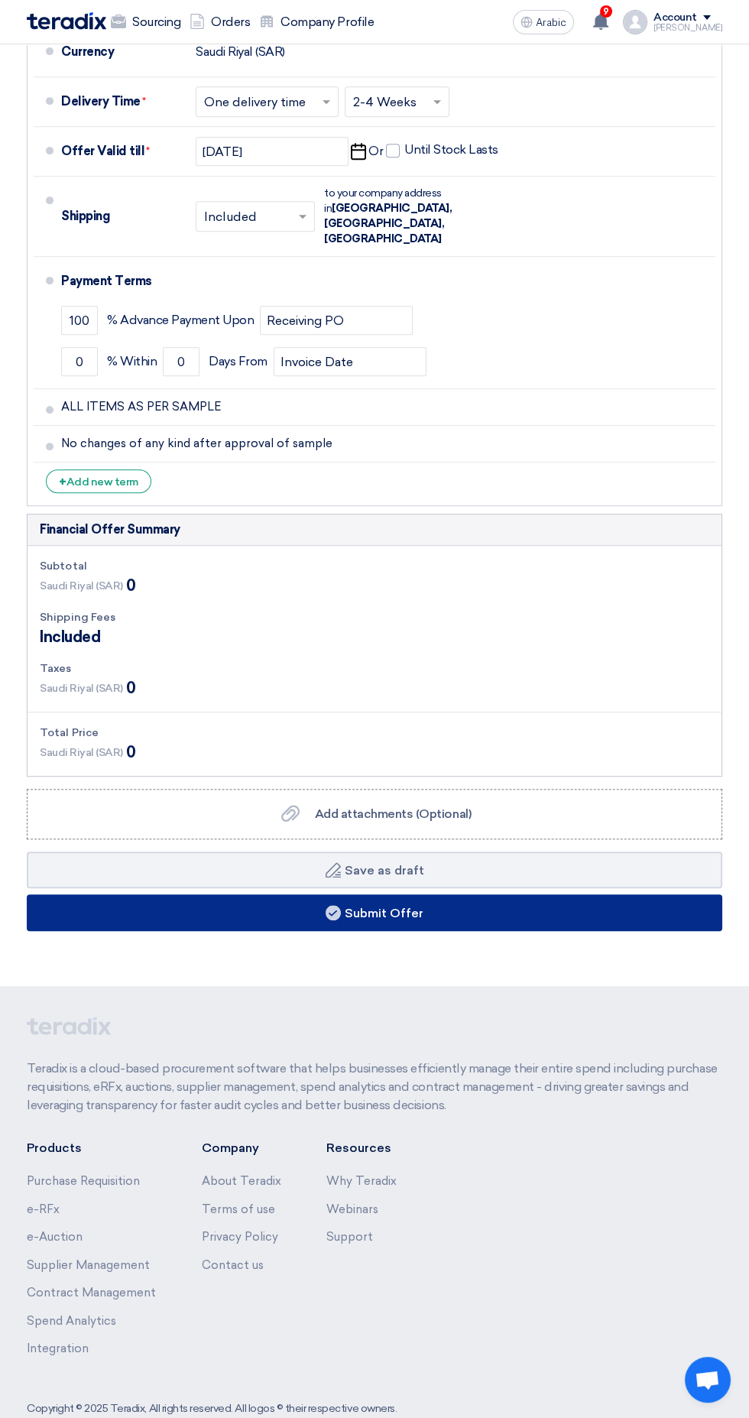
click at [257, 894] on button "Submit Offer" at bounding box center [374, 912] width 695 height 37
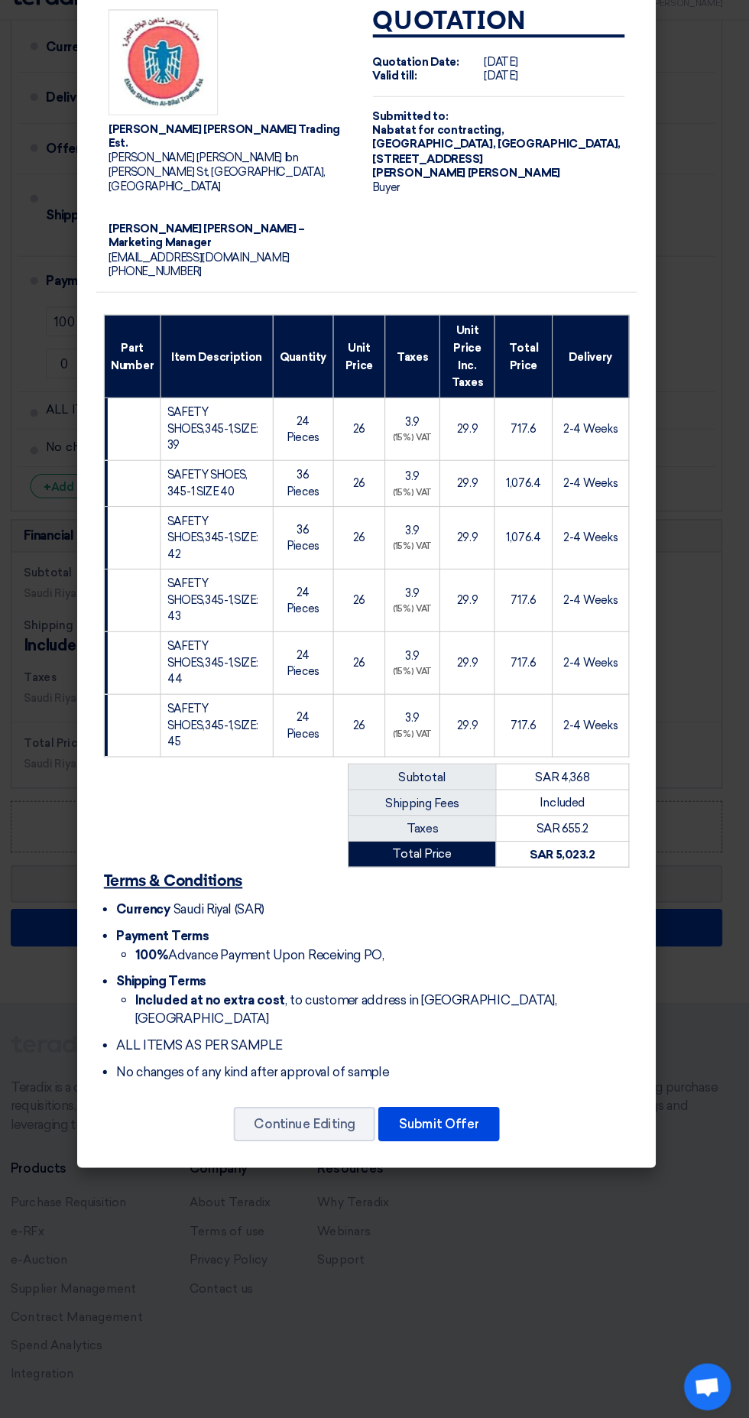
scroll to position [969, 0]
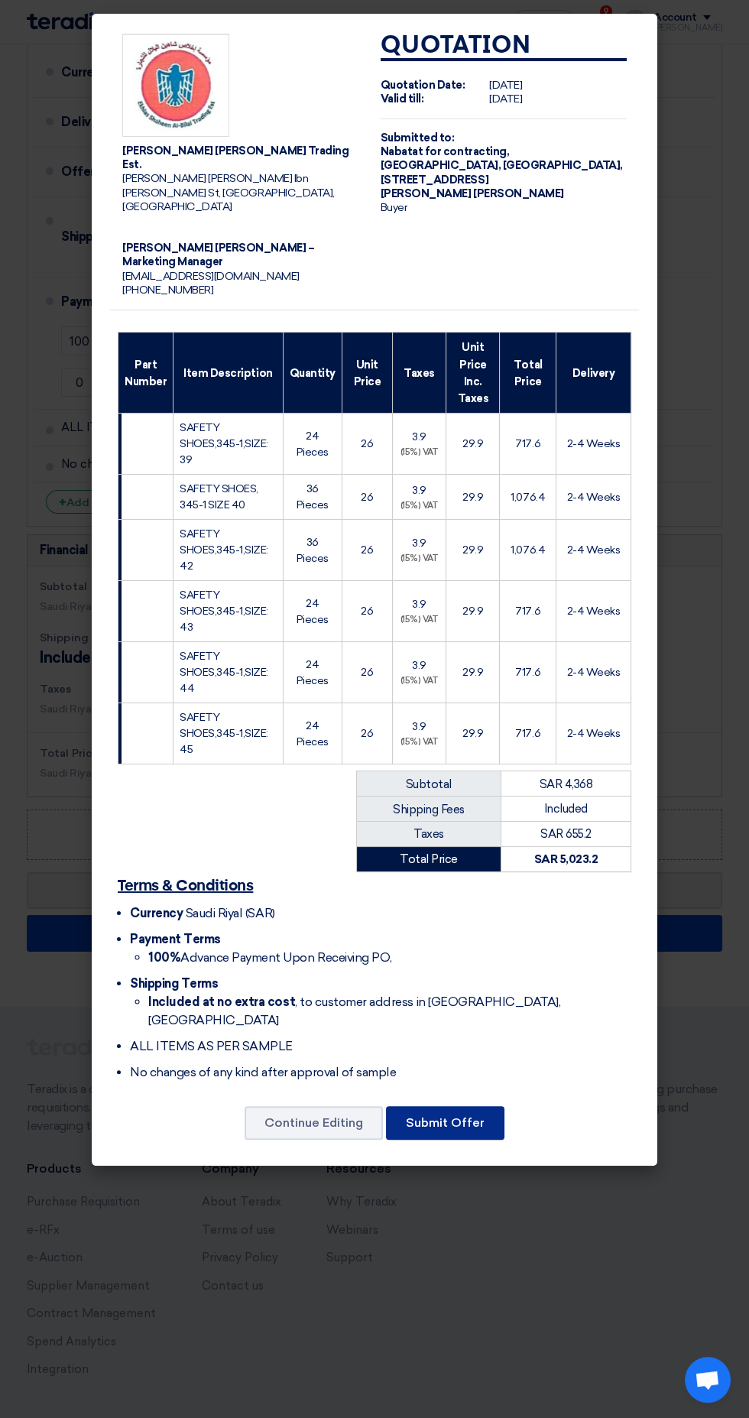
click at [488, 1106] on button "Submit Offer" at bounding box center [445, 1123] width 118 height 34
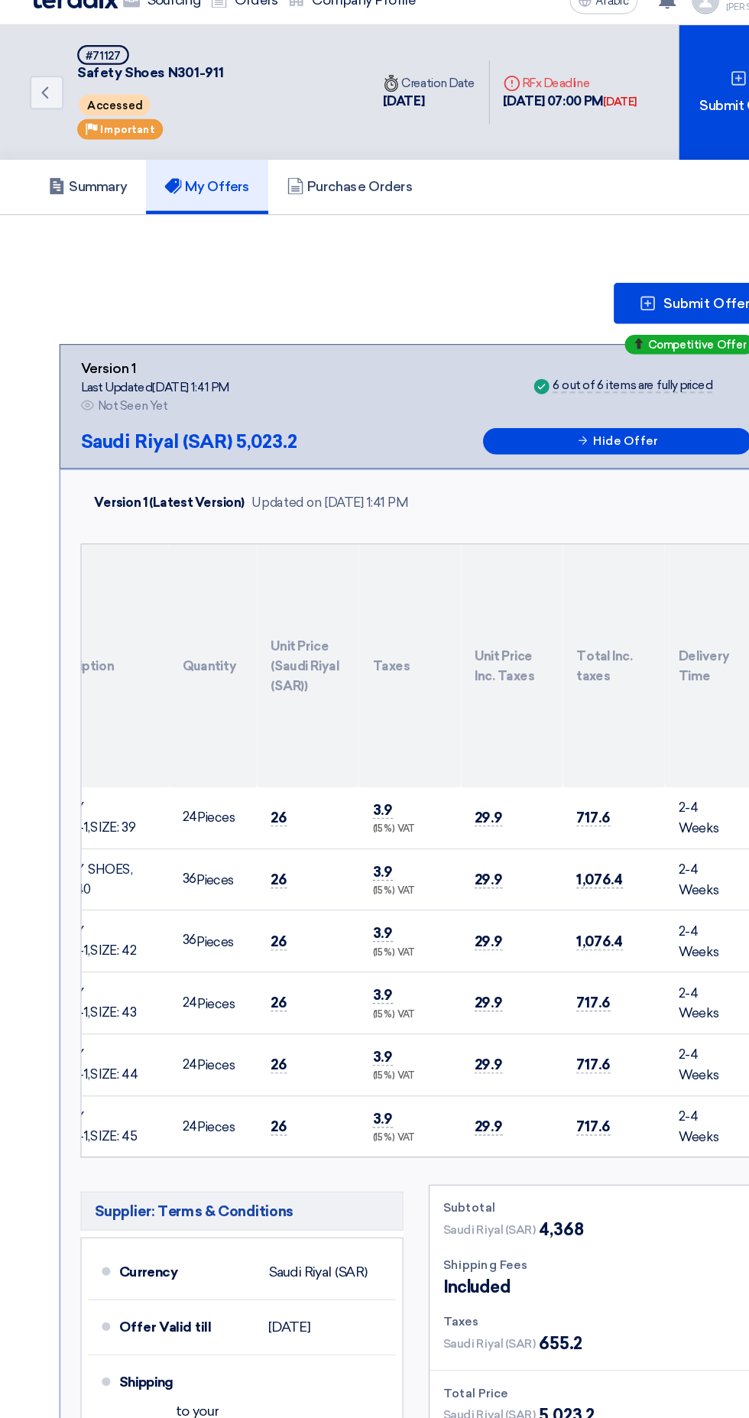
scroll to position [0, 180]
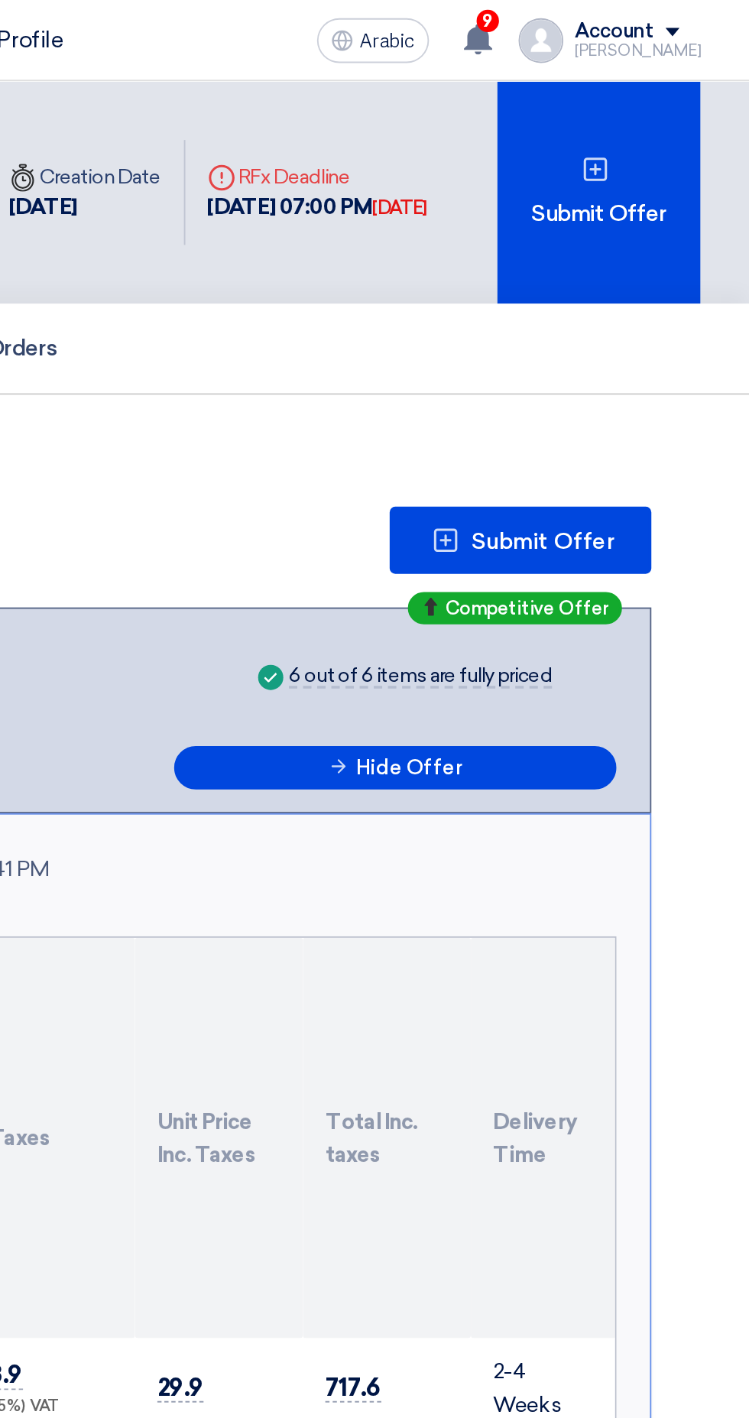
click at [603, 21] on div "9 has updated his request UNIFORMS GREEN N301-911 - Check updates 1 hours ago N…" at bounding box center [601, 22] width 31 height 31
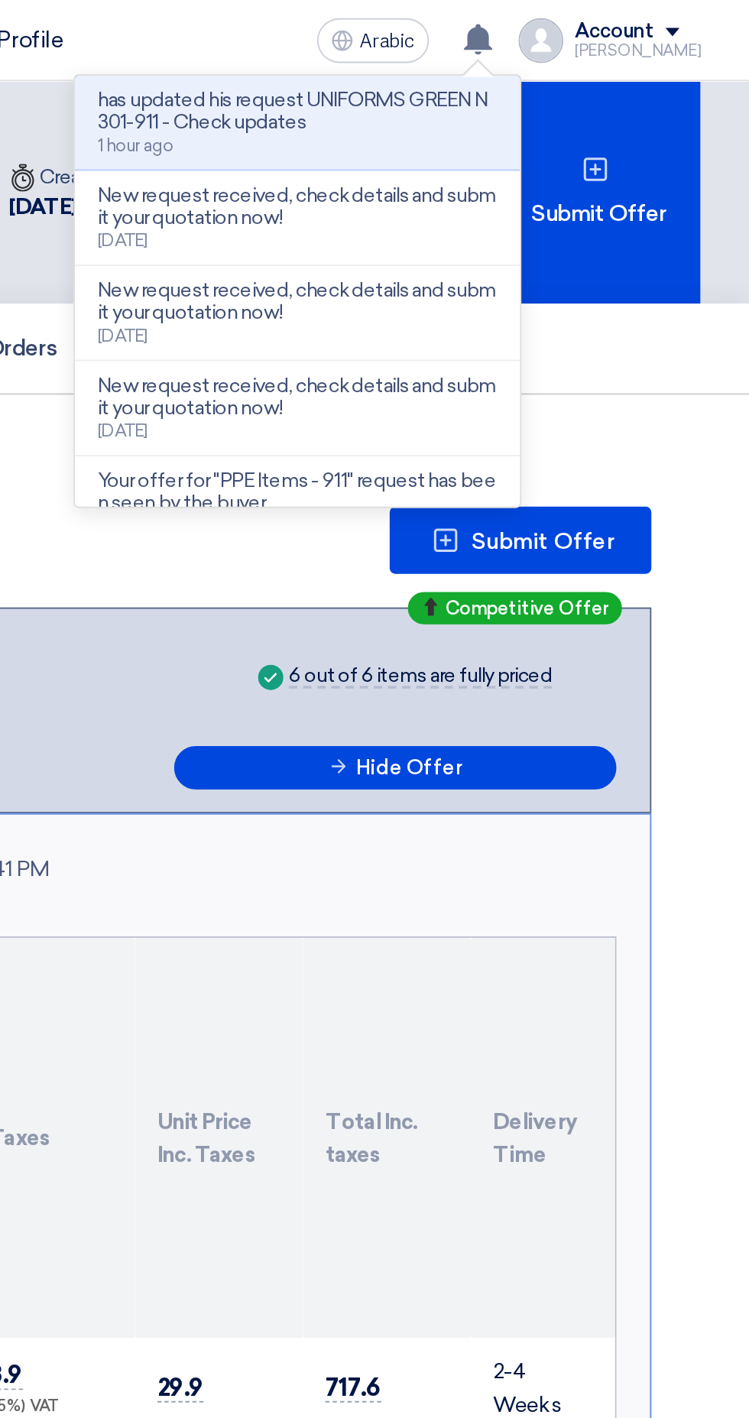
click at [433, 73] on div "has updated his request UNIFORMS GREEN N301-911 - Check updates 1 hour ago" at bounding box center [502, 67] width 219 height 36
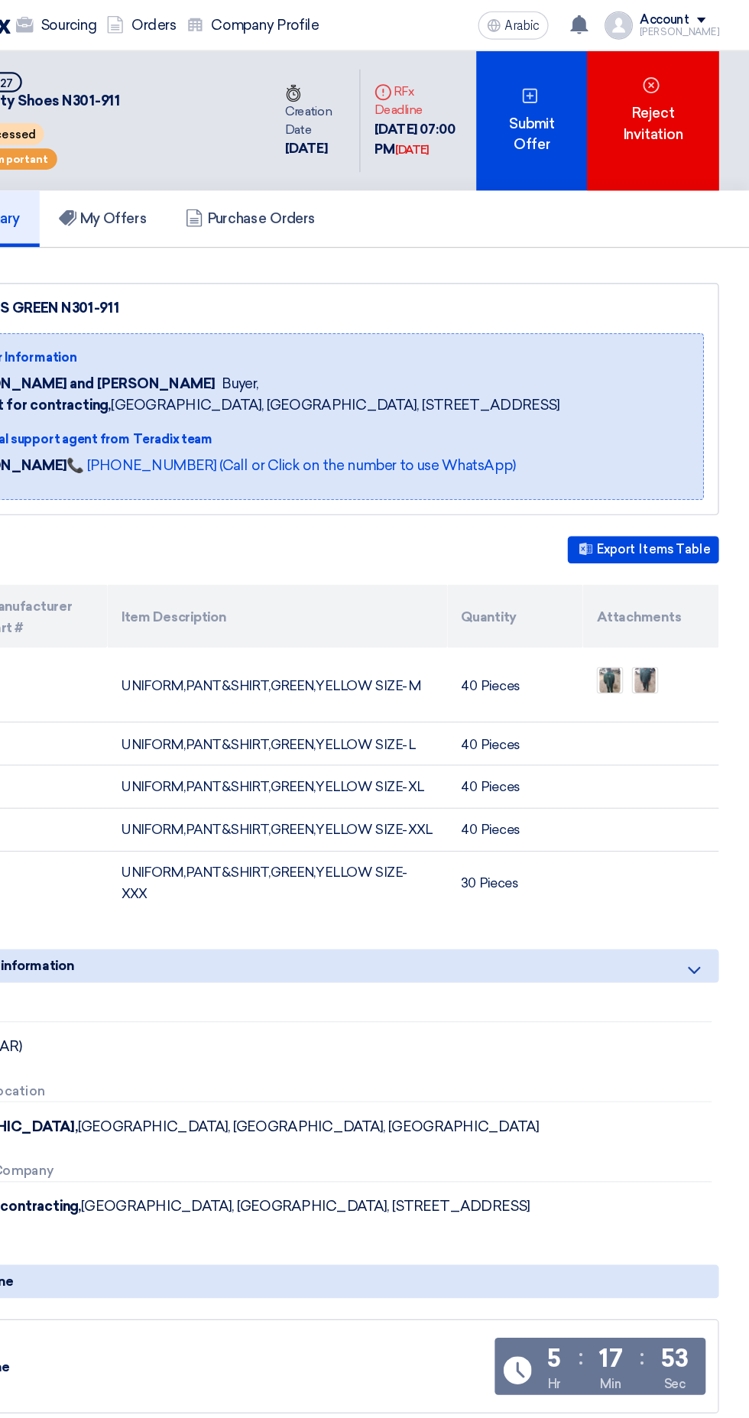
click at [574, 105] on font "Submit Offer" at bounding box center [560, 116] width 40 height 33
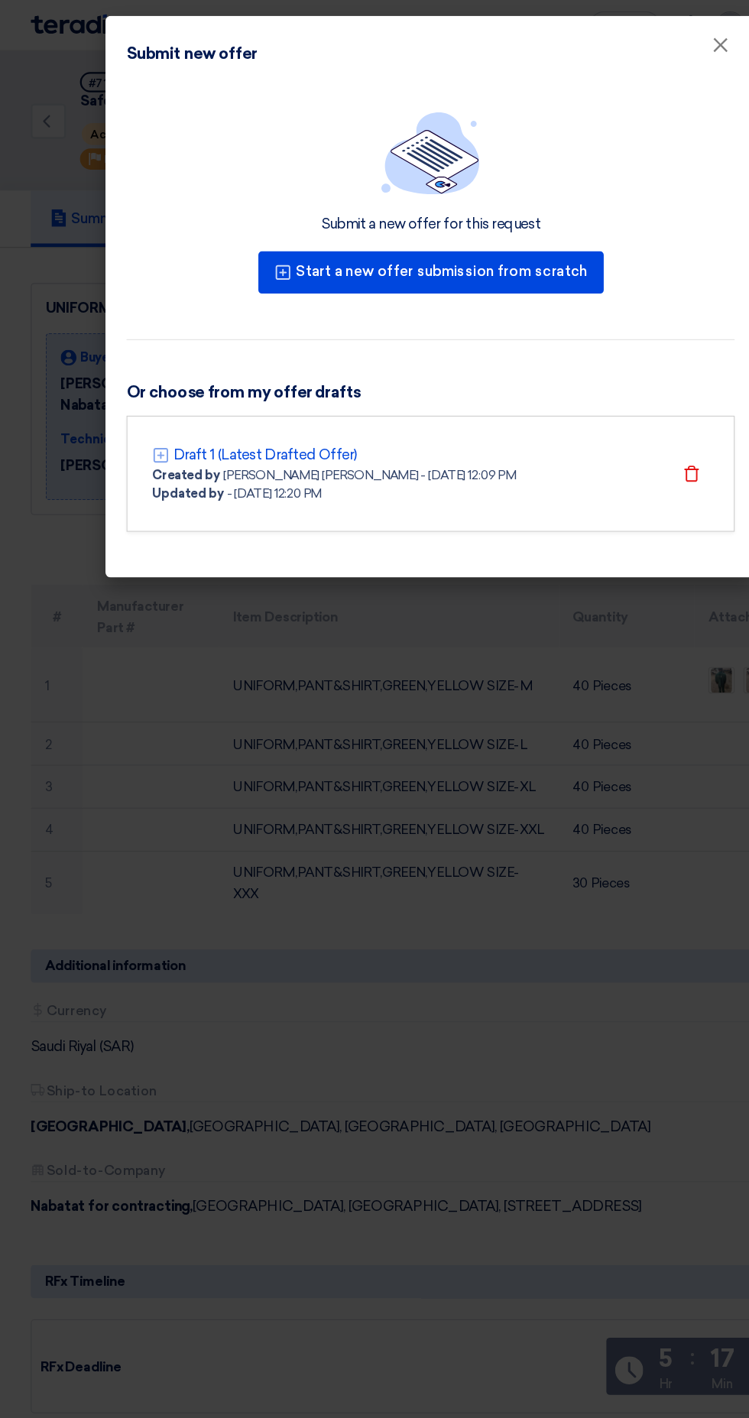
click at [185, 428] on font "Updated by" at bounding box center [163, 429] width 62 height 13
click at [162, 398] on font "Draft 1 (Latest Drafted Offer)" at bounding box center [231, 395] width 160 height 15
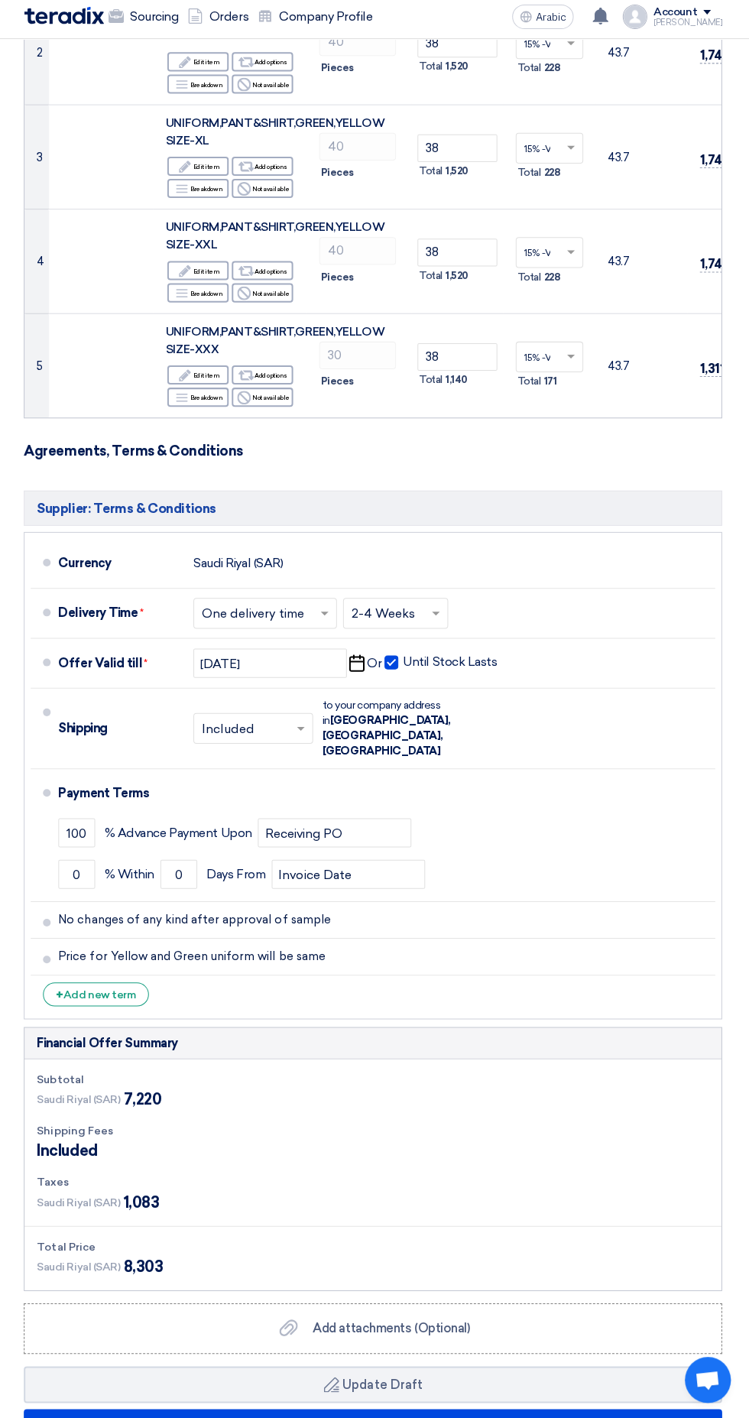
scroll to position [446, 0]
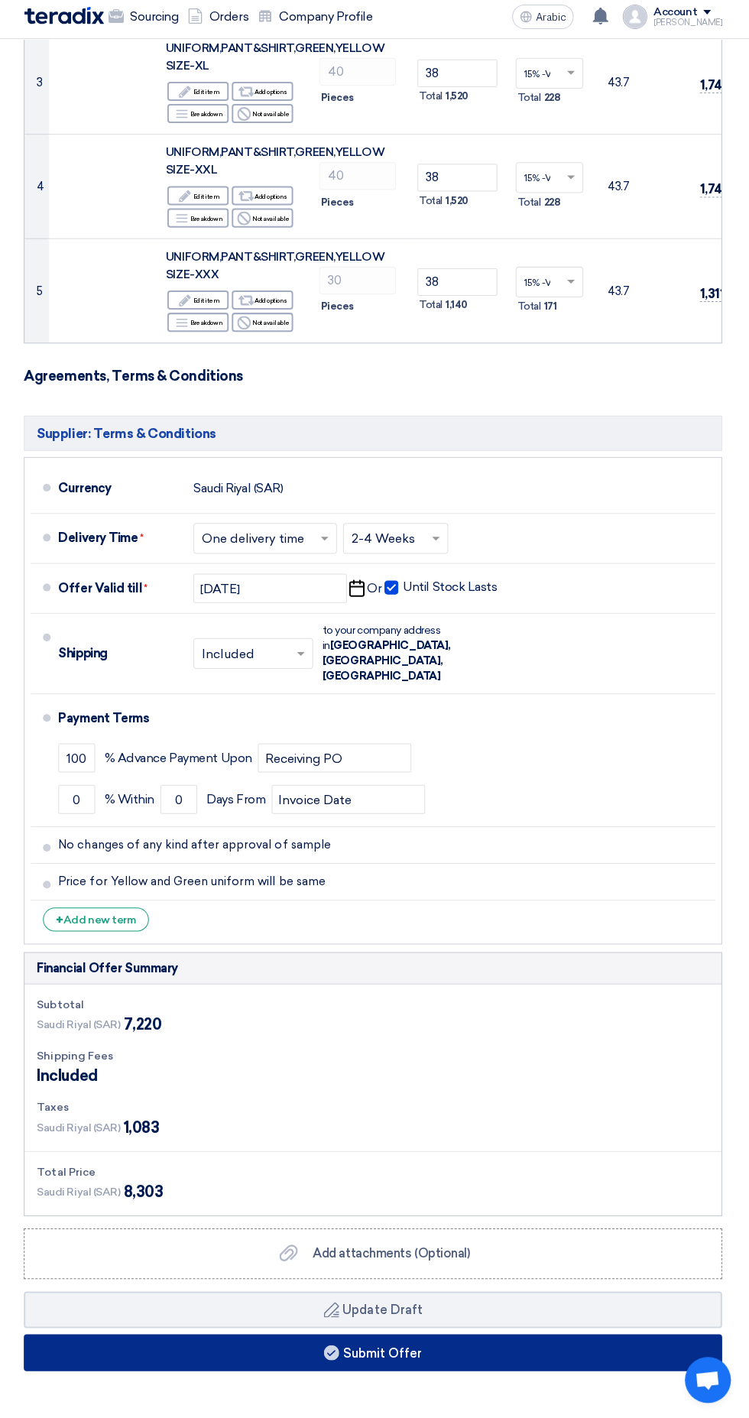
click at [495, 1334] on button "Submit Offer" at bounding box center [374, 1352] width 695 height 37
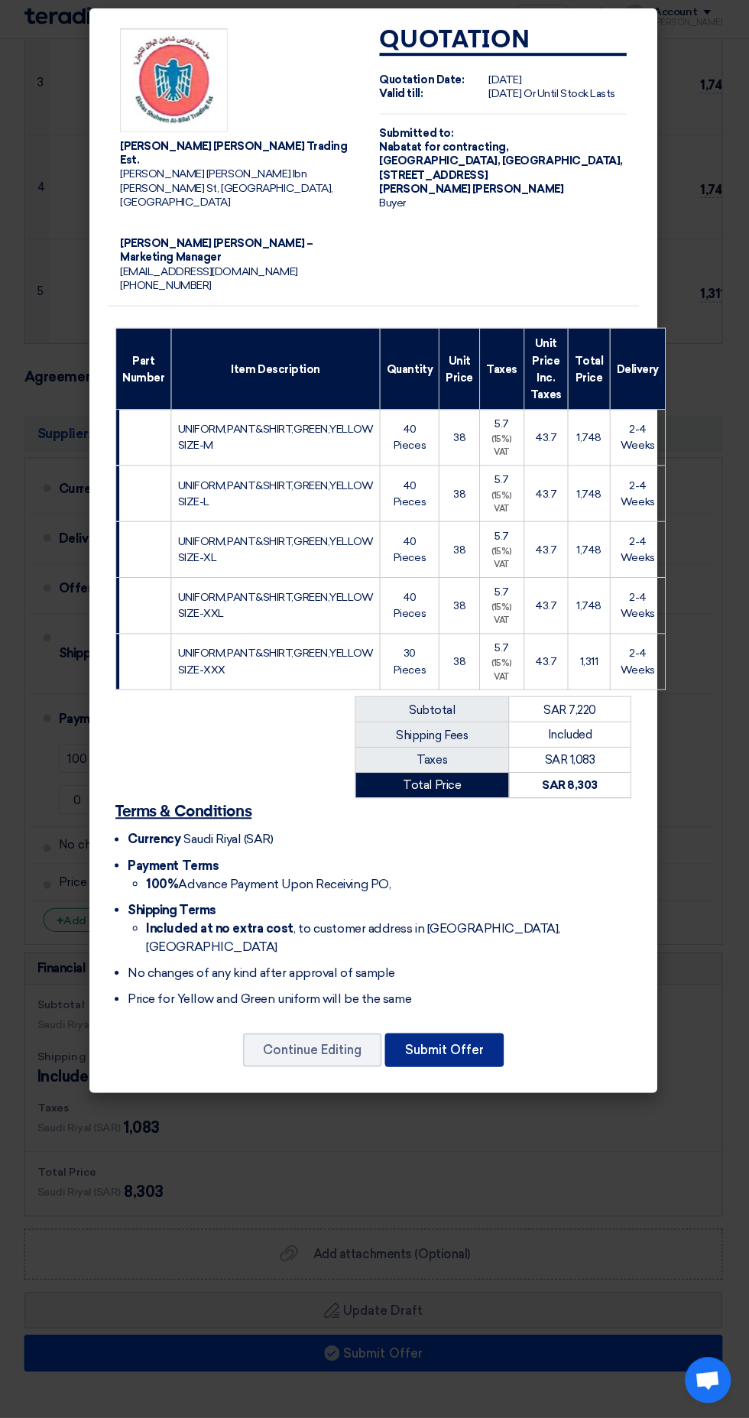
click at [471, 1043] on font "Submit Offer" at bounding box center [445, 1050] width 79 height 15
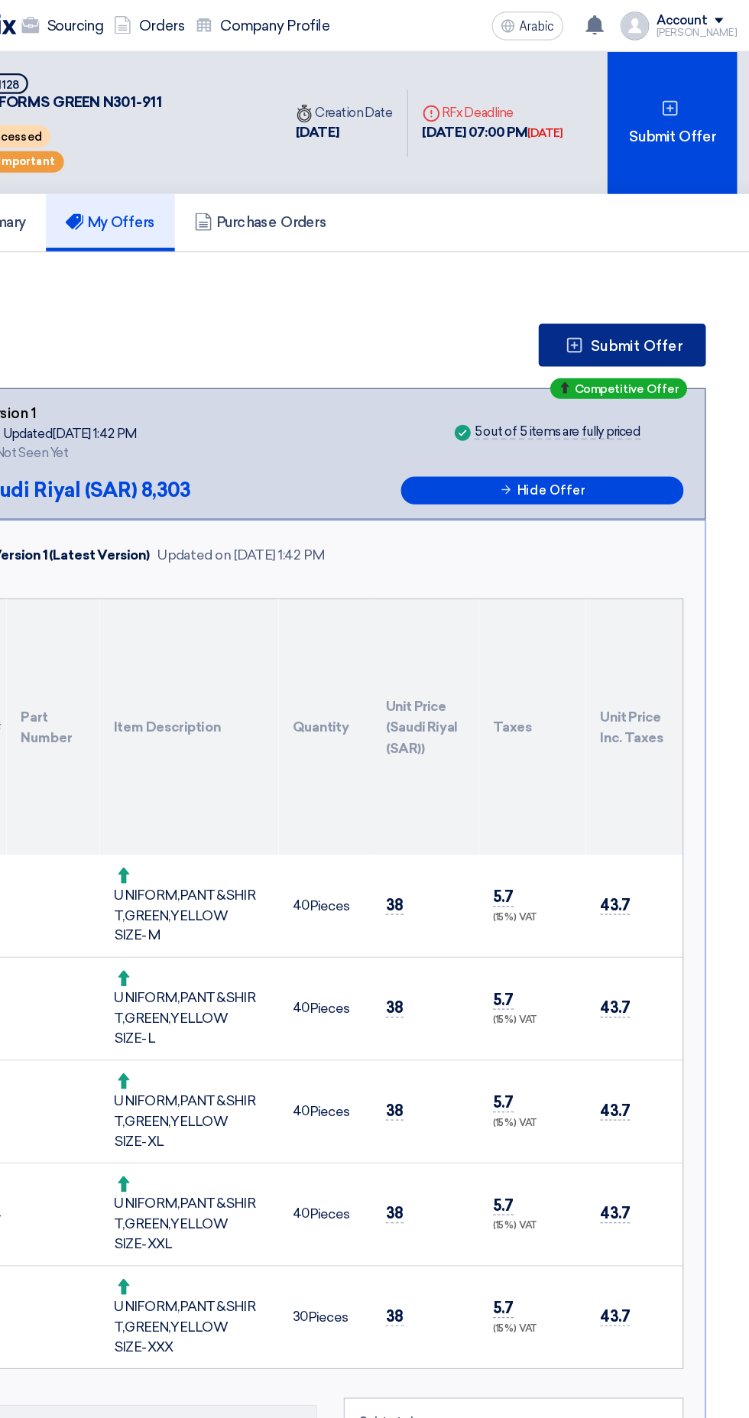
click at [657, 290] on font "Submit Offer" at bounding box center [636, 295] width 79 height 15
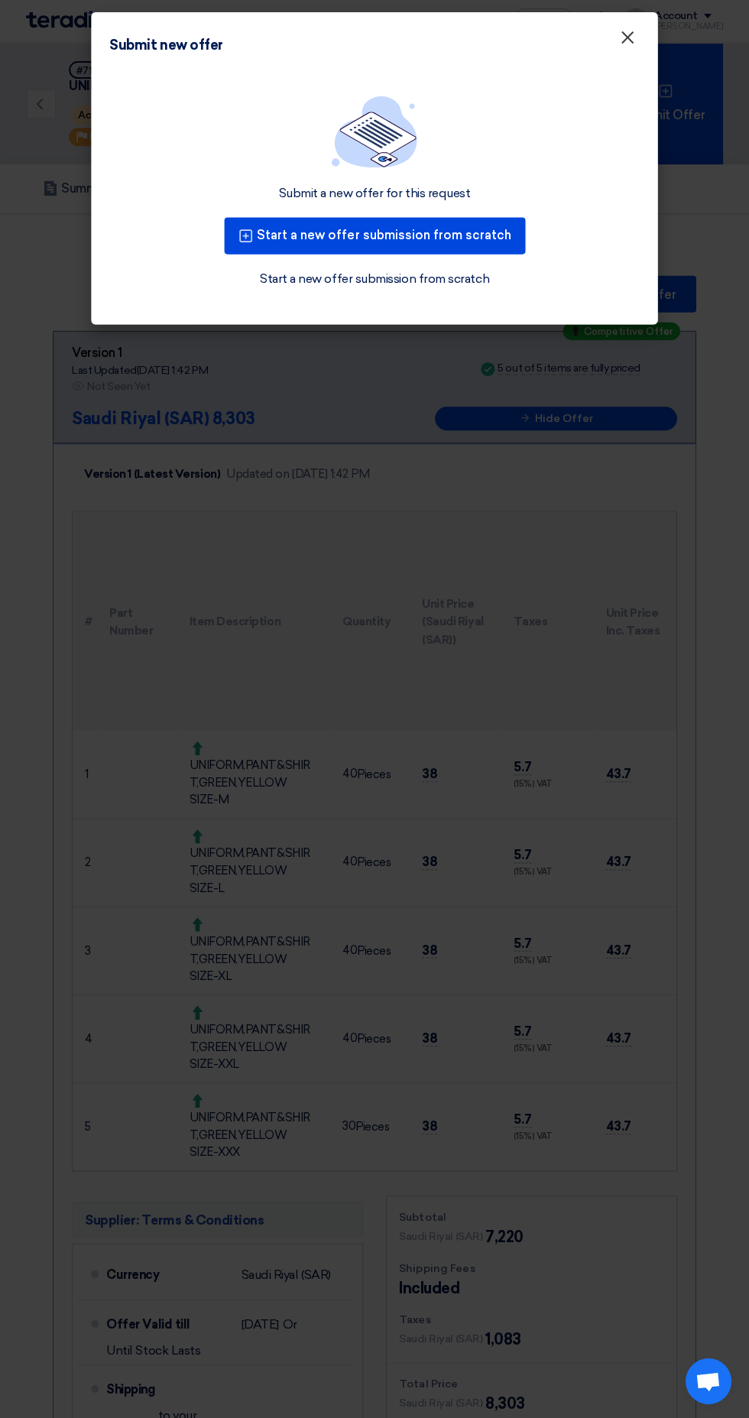
click at [632, 45] on font "×" at bounding box center [626, 43] width 15 height 31
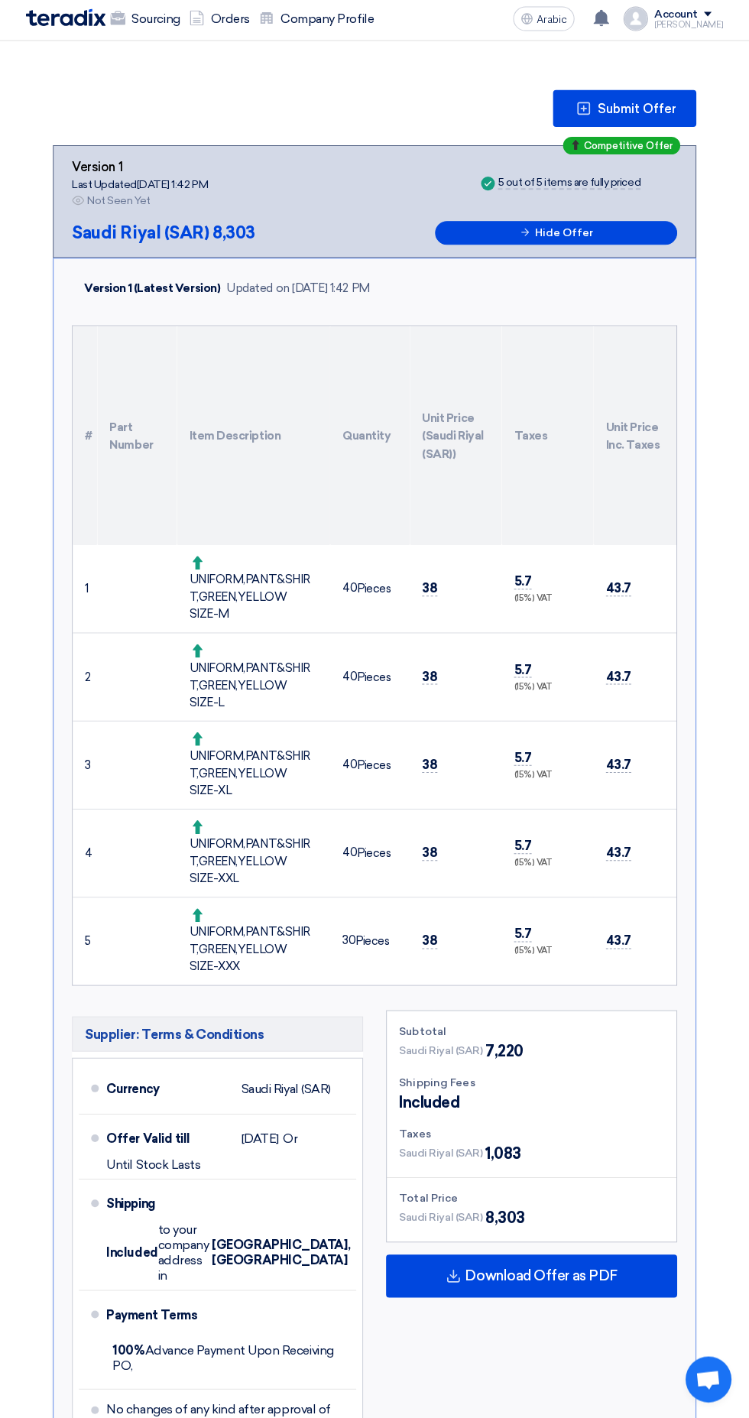
scroll to position [186, 0]
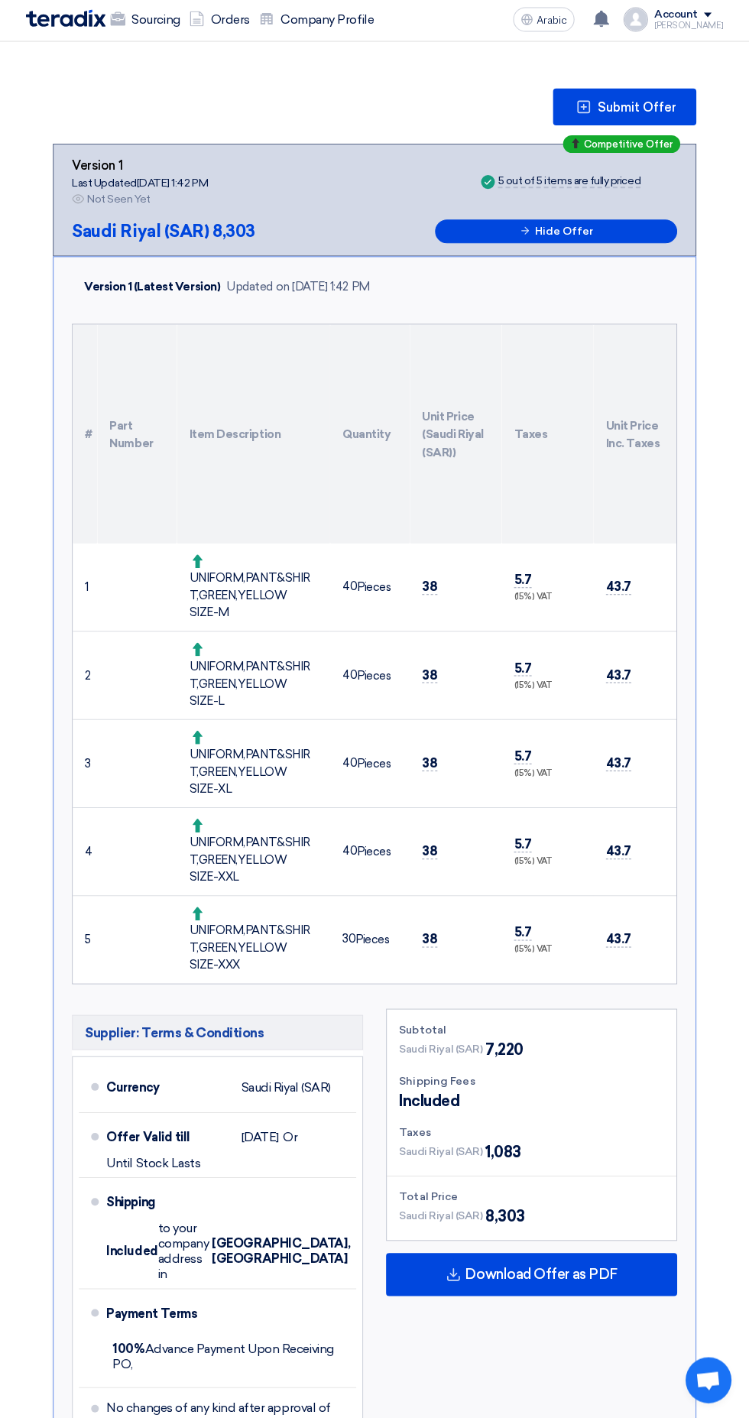
click at [516, 1266] on font "Download Offer as PDF" at bounding box center [541, 1274] width 152 height 17
click at [587, 1345] on div "English" at bounding box center [531, 1361] width 289 height 43
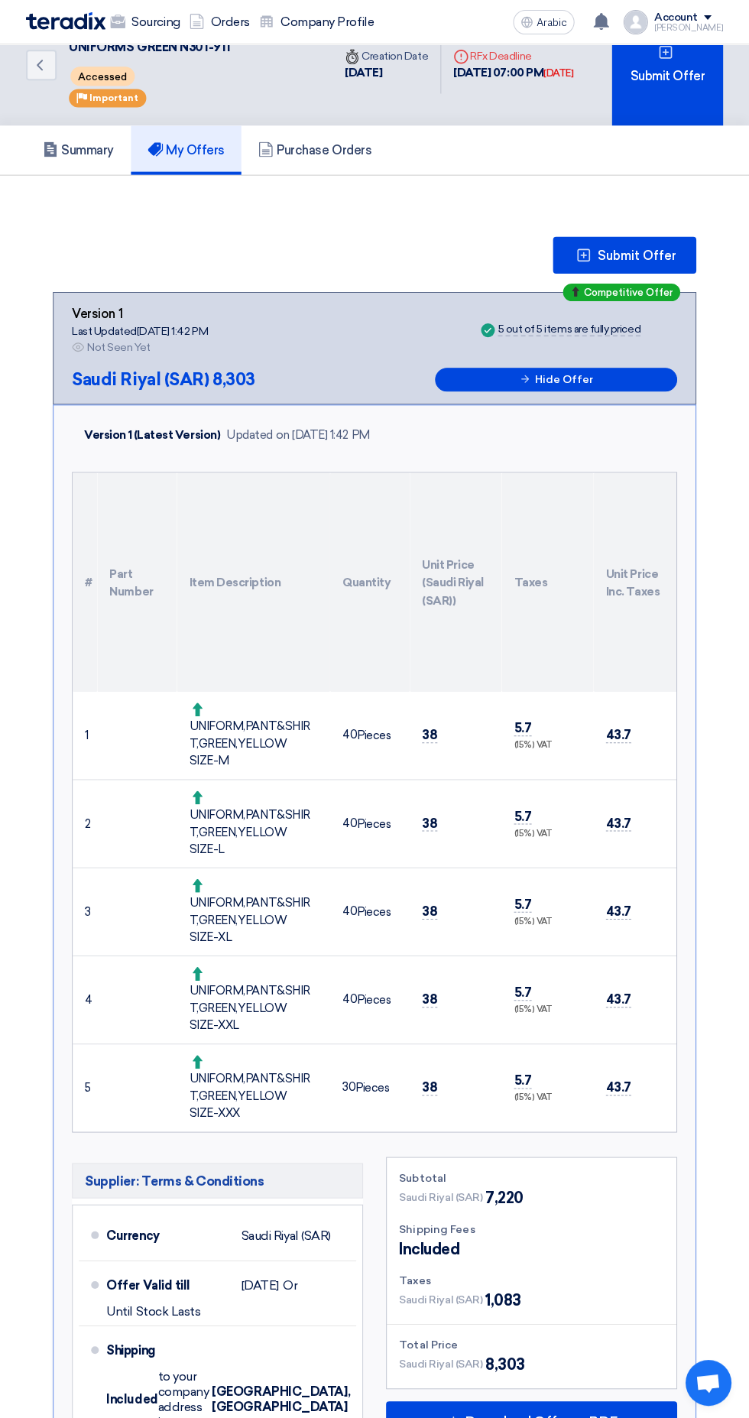
scroll to position [0, 0]
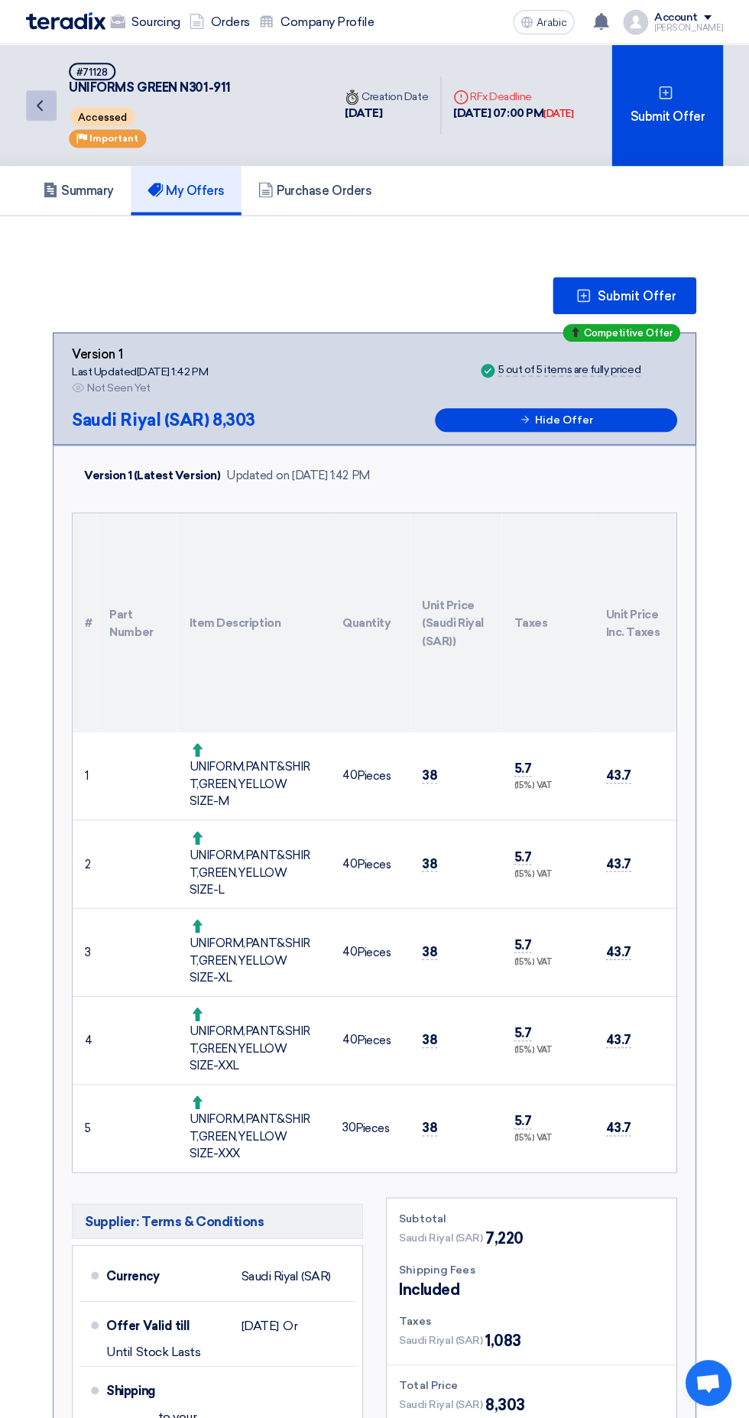
click at [33, 112] on icon "Back" at bounding box center [40, 105] width 18 height 18
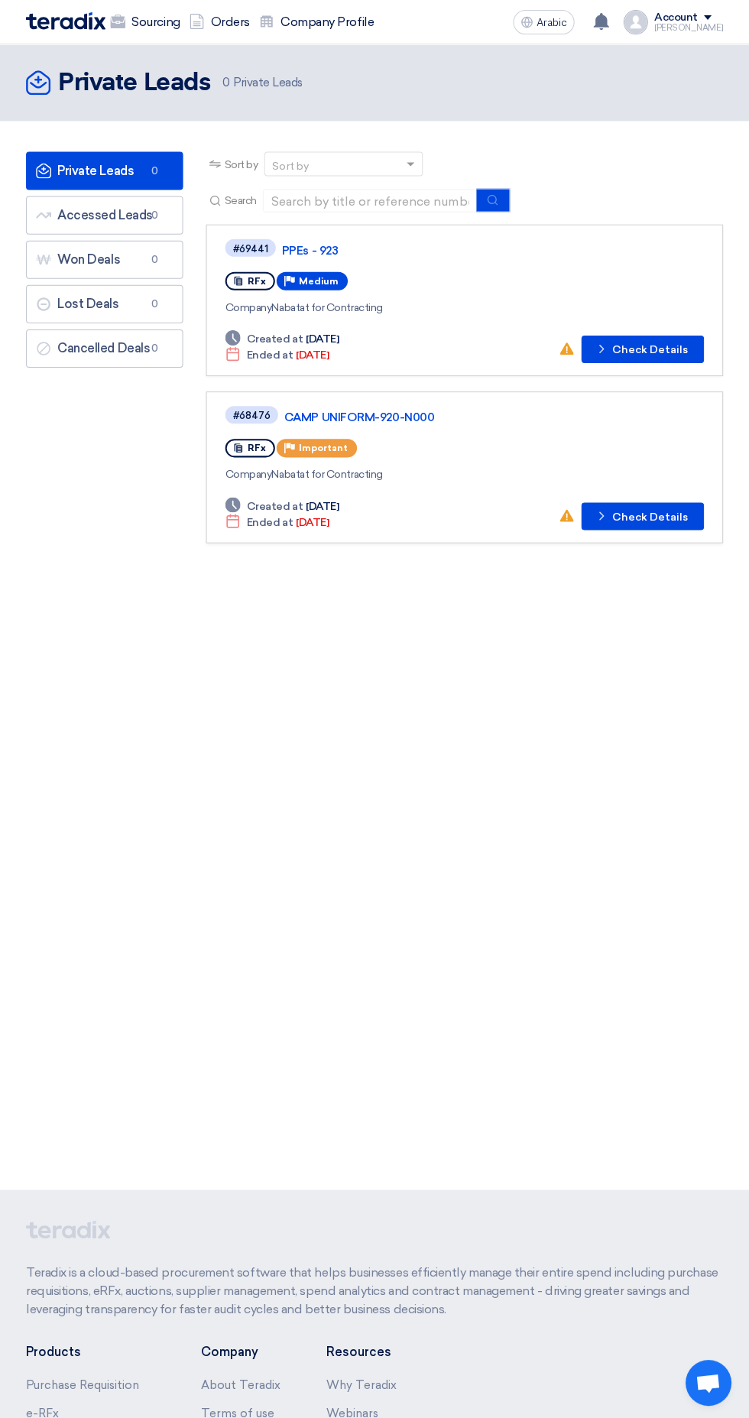
click at [580, 34] on app-language-toggle "Arabic A" at bounding box center [543, 22] width 73 height 24
click at [606, 31] on div "has updated his request UNIFORMS GREEN N301-911 - Check updates 1 hours ago New…" at bounding box center [601, 22] width 31 height 31
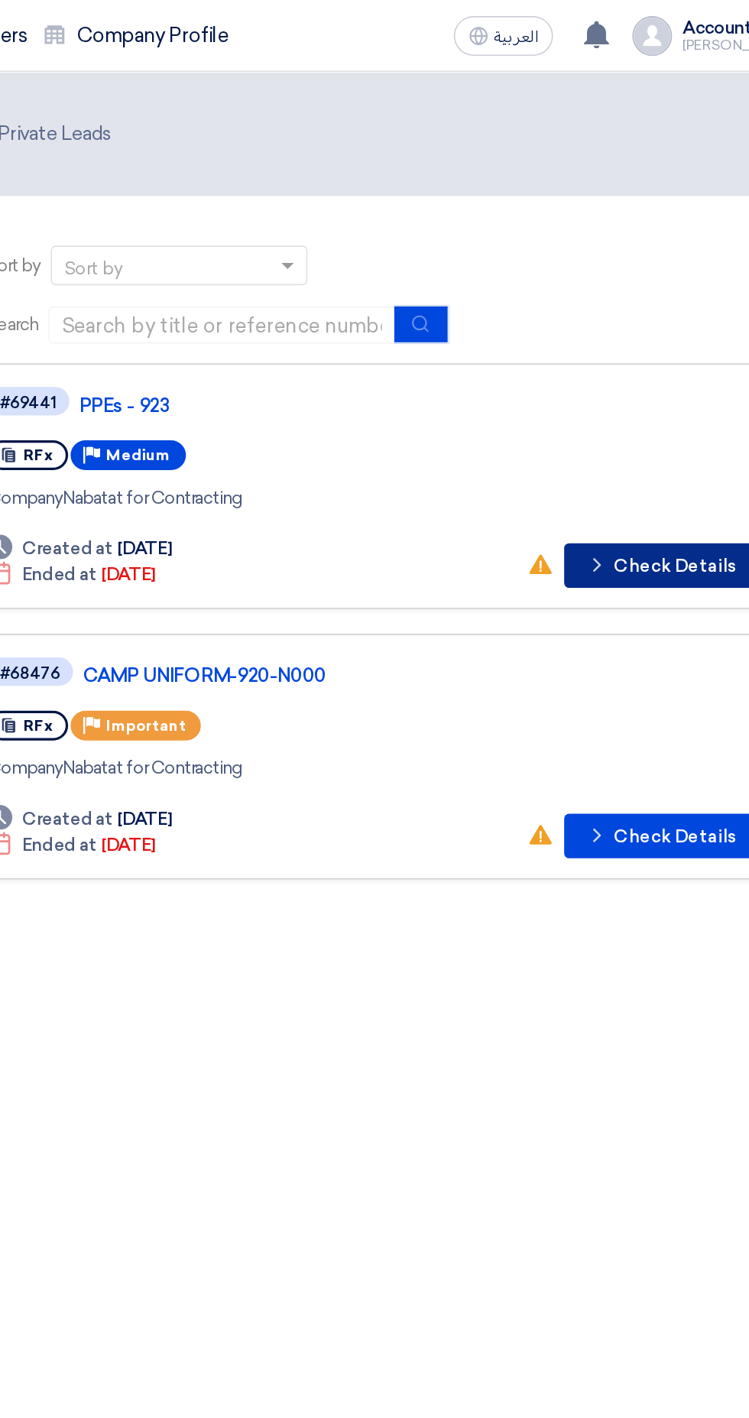
click at [642, 352] on button "Check details Check Details" at bounding box center [642, 349] width 122 height 28
